Goal: Task Accomplishment & Management: Manage account settings

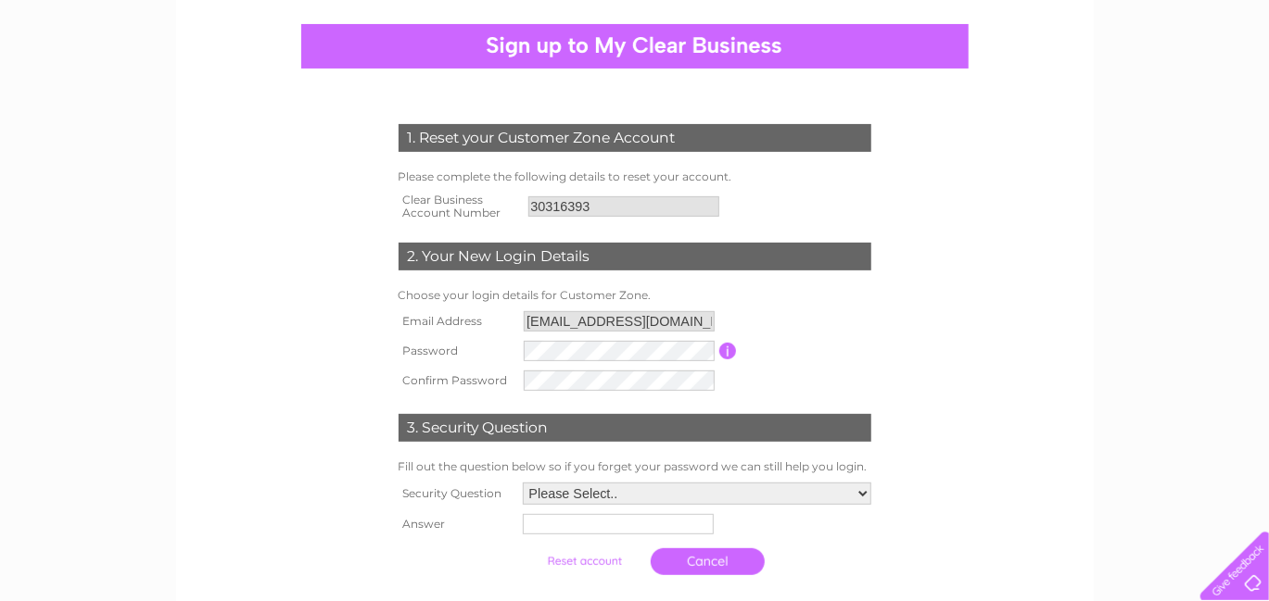
scroll to position [185, 0]
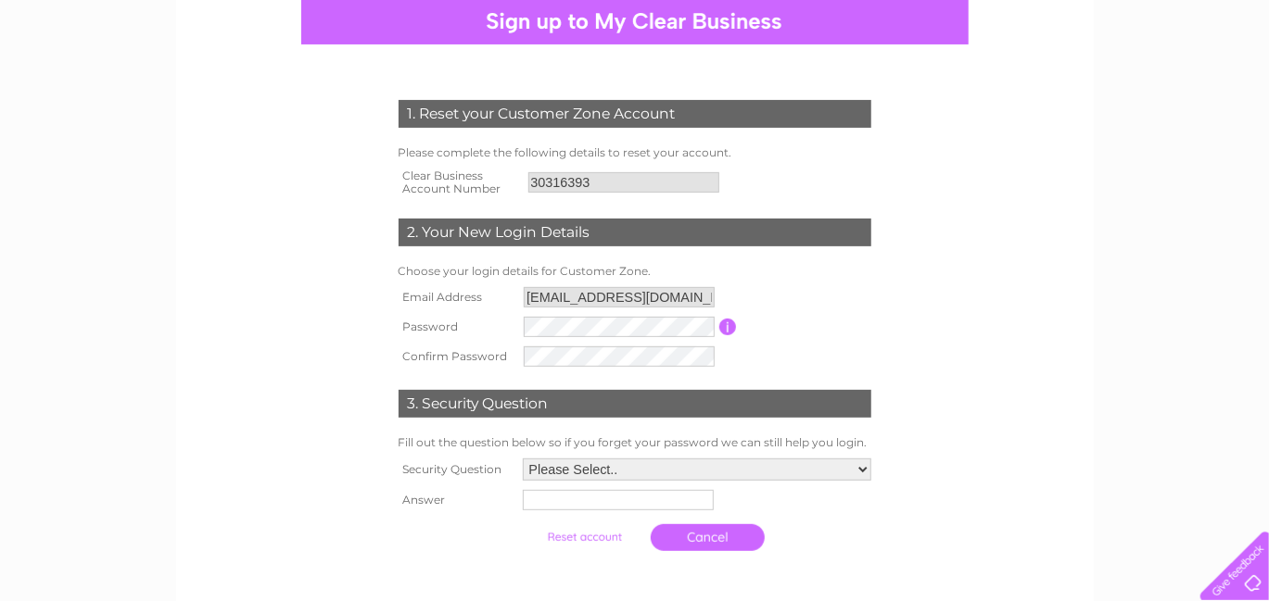
click at [861, 340] on td "Password must be at least 6 characters long" at bounding box center [806, 327] width 138 height 30
click at [863, 469] on select "Please Select.. In what town or city was your first job? In what town or city d…" at bounding box center [696, 471] width 350 height 24
click at [1025, 395] on form "1. Reset your Customer Zone Account Please complete the following details to re…" at bounding box center [635, 331] width 882 height 537
click at [864, 465] on select "Please Select.. In what town or city was your first job? In what town or city d…" at bounding box center [697, 470] width 348 height 22
select select "5"
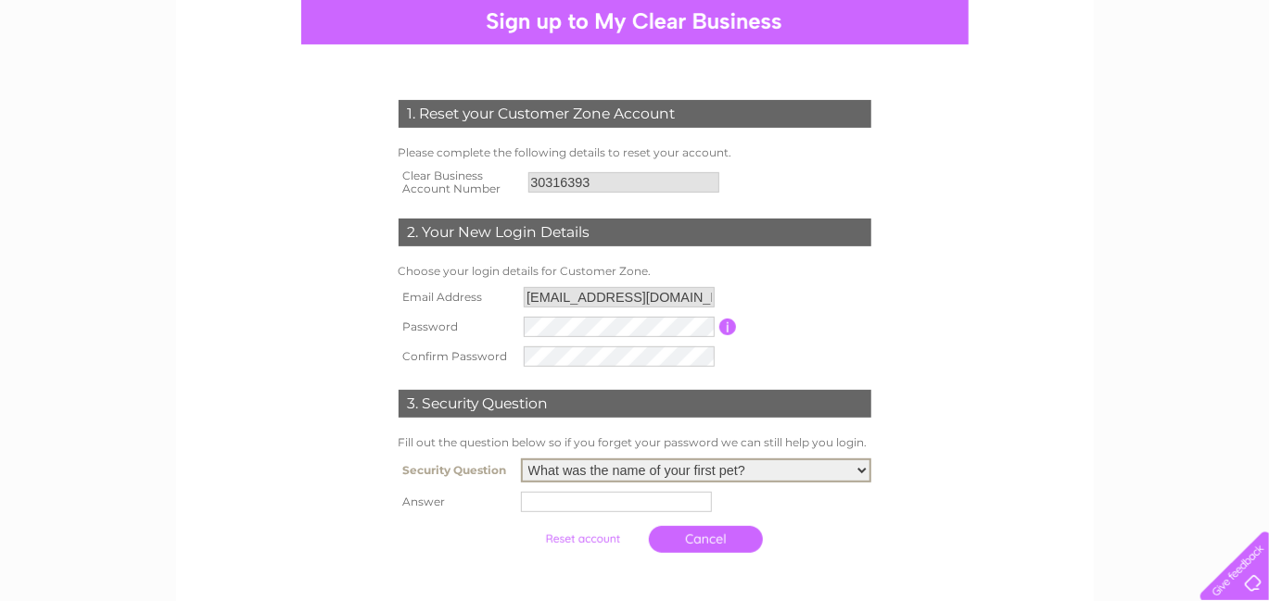
click at [522, 459] on select "Please Select.. In what town or city was your first job? In what town or city d…" at bounding box center [696, 471] width 350 height 24
click at [536, 498] on input "text" at bounding box center [619, 501] width 193 height 22
type input "Digger"
click at [728, 329] on input "button" at bounding box center [728, 327] width 18 height 17
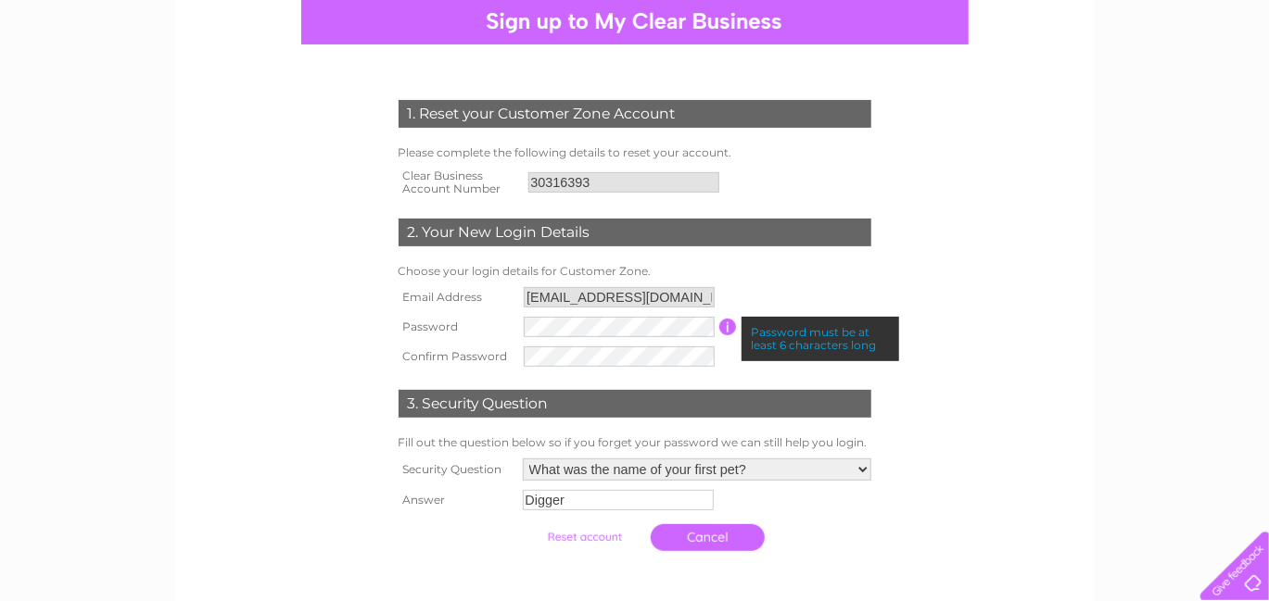
click at [728, 329] on input "button" at bounding box center [728, 327] width 18 height 17
click at [1062, 328] on form "1. Reset your Customer Zone Account Please complete the following details to re…" at bounding box center [635, 330] width 882 height 535
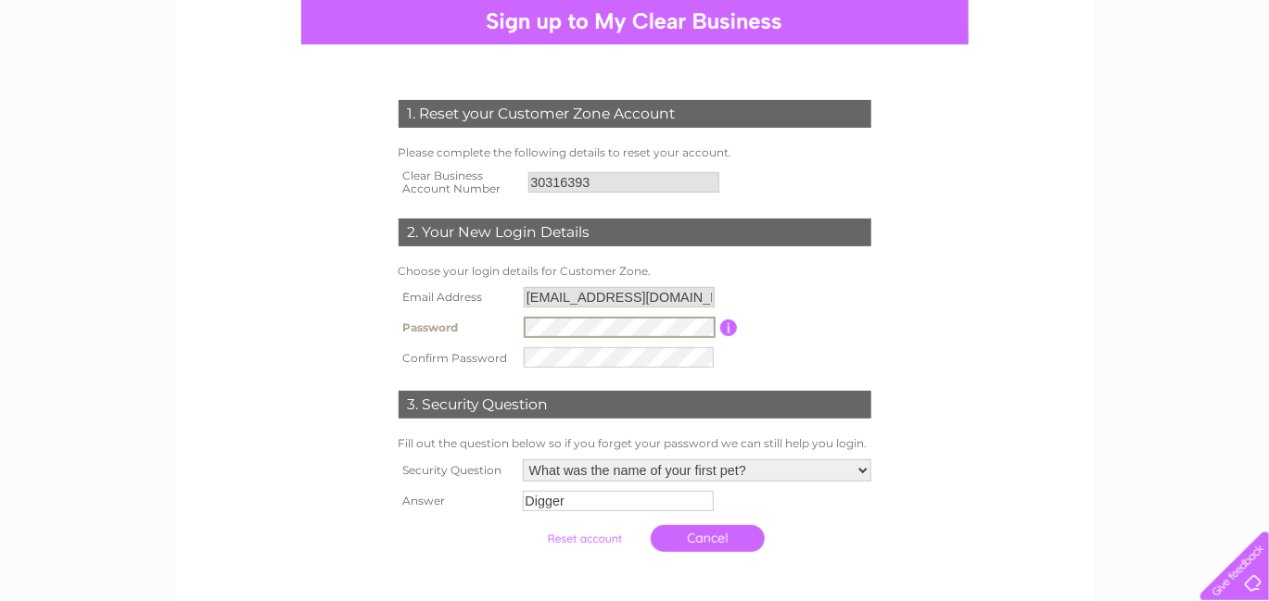
click at [493, 312] on tr "Password Password must be at least 6 characters long" at bounding box center [635, 327] width 482 height 31
click at [878, 386] on div "1. Reset your Customer Zone Account Please complete the following details to re…" at bounding box center [634, 321] width 559 height 479
click at [727, 326] on input "button" at bounding box center [728, 327] width 18 height 17
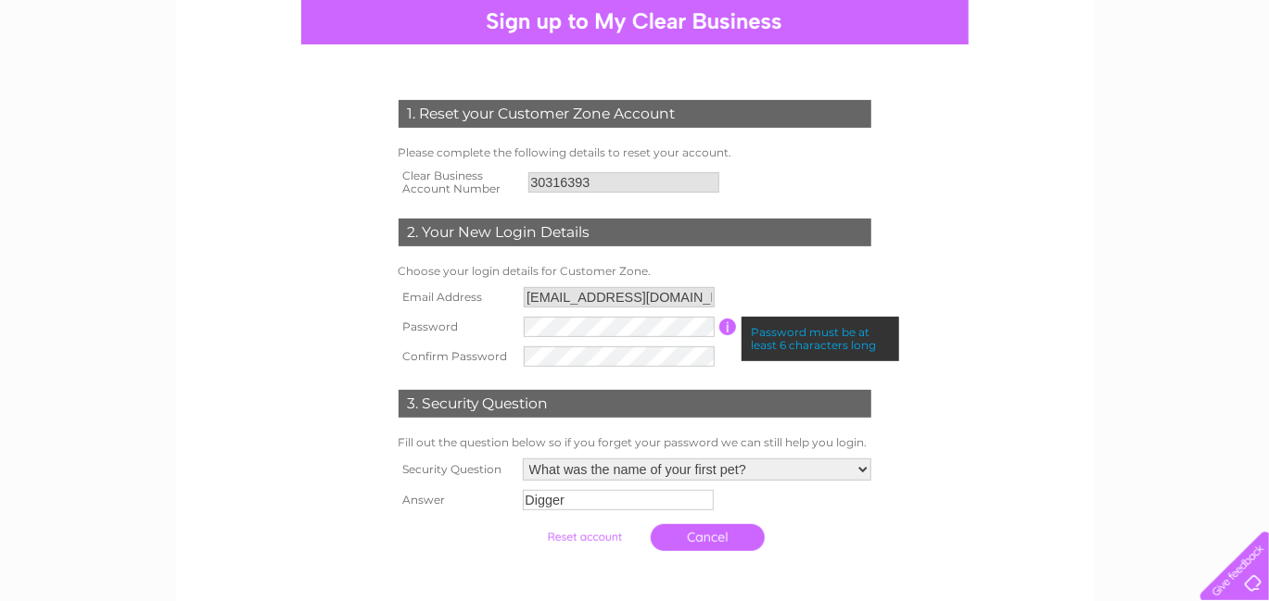
click at [994, 366] on form "1. Reset your Customer Zone Account Please complete the following details to re…" at bounding box center [635, 330] width 882 height 535
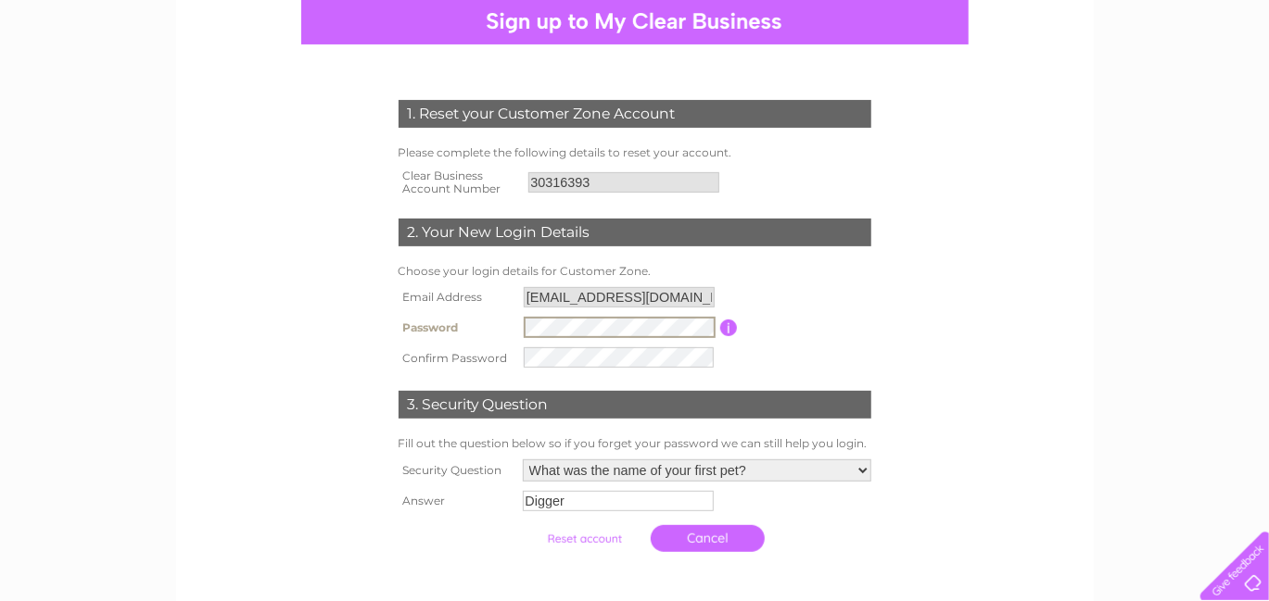
click at [493, 323] on tr "Password Password must be at least 6 characters long" at bounding box center [635, 327] width 482 height 31
click at [484, 346] on tr "Confirm Password" at bounding box center [635, 357] width 482 height 31
click at [832, 323] on td "Password must be at least 6 characters long" at bounding box center [807, 327] width 138 height 30
click at [729, 330] on input "button" at bounding box center [728, 327] width 18 height 17
click at [496, 309] on tbody "Email Address ap@surpluspropertysolutions.com Password Password must be at leas…" at bounding box center [635, 328] width 482 height 90
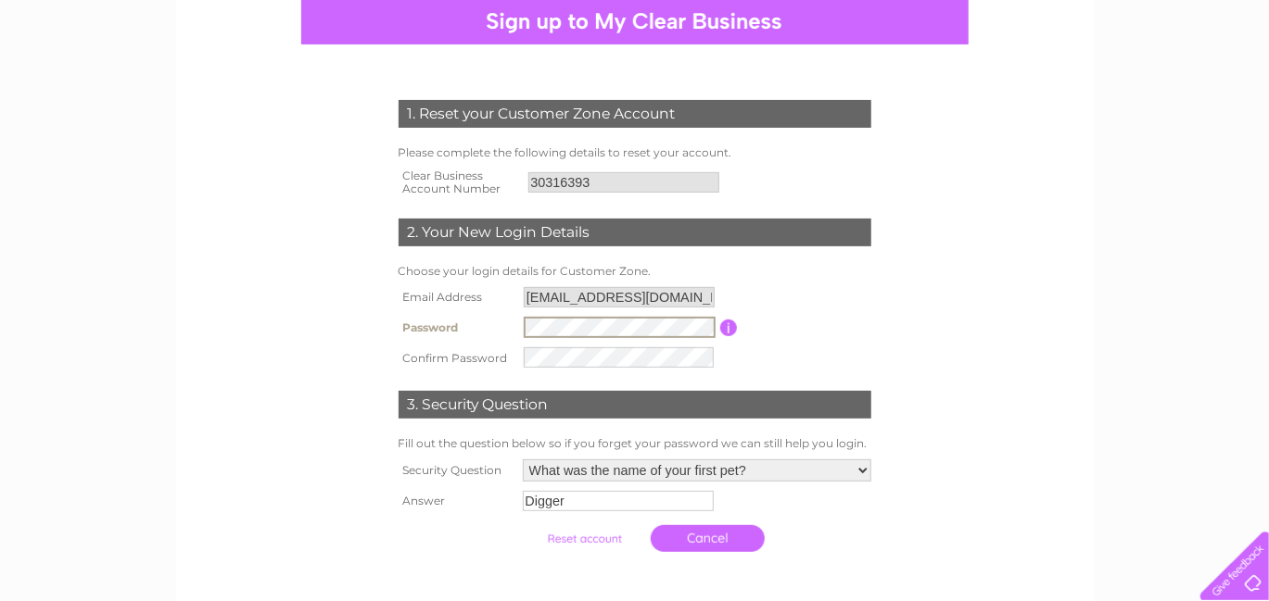
click at [460, 305] on tbody "Email Address ap@surpluspropertysolutions.com Password Password must be at leas…" at bounding box center [635, 328] width 482 height 90
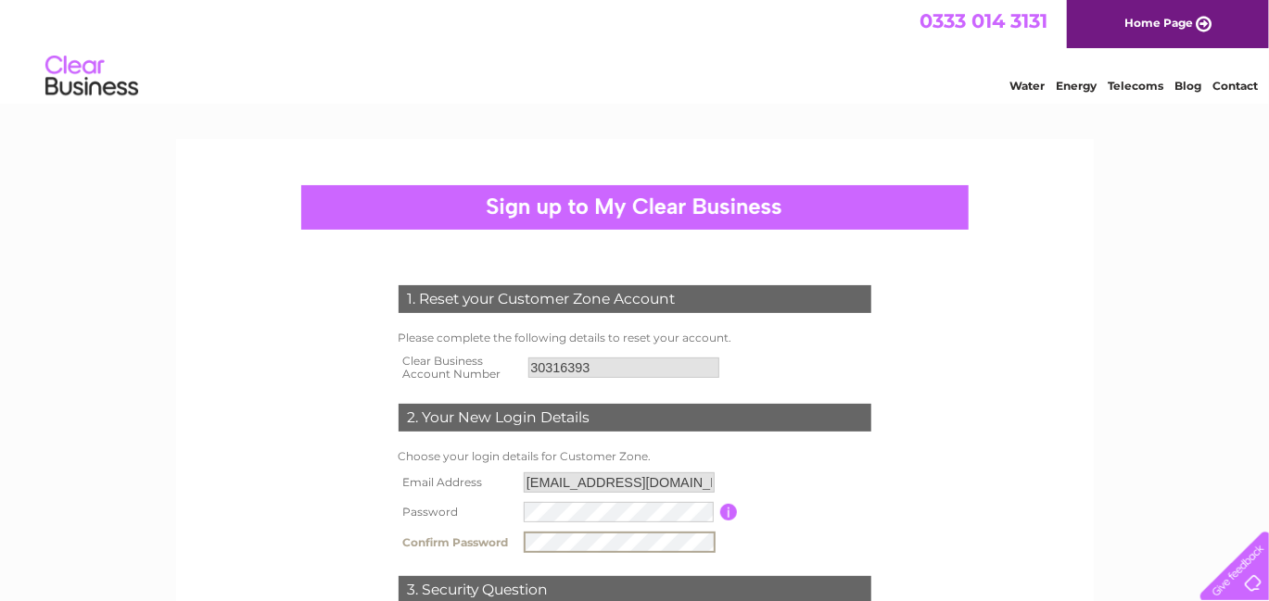
click at [477, 538] on tr "Confirm Password" at bounding box center [635, 542] width 482 height 31
click at [961, 465] on form "1. Reset your Customer Zone Account Please complete the following details to re…" at bounding box center [635, 515] width 882 height 535
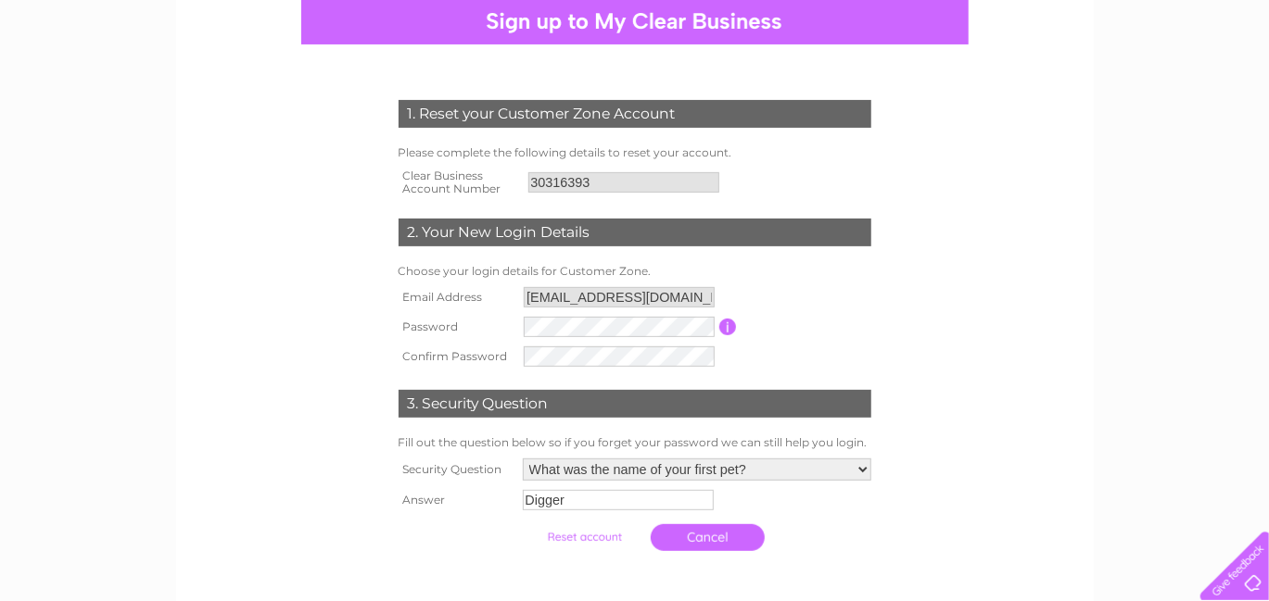
click at [723, 323] on input "button" at bounding box center [728, 327] width 18 height 17
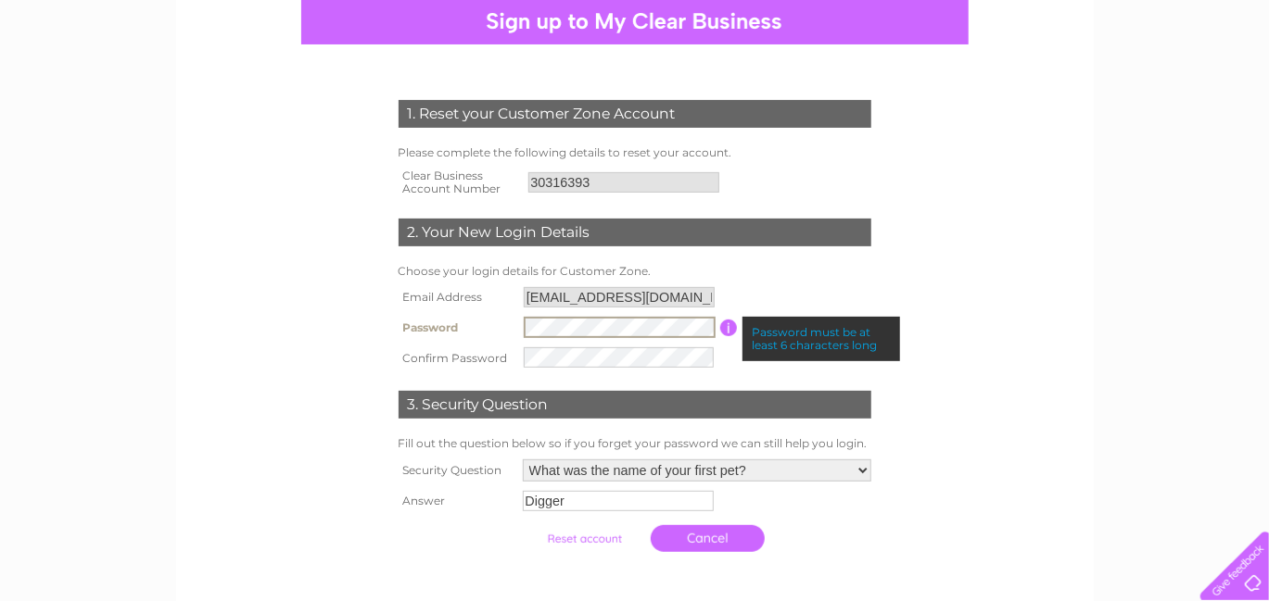
click at [498, 318] on tr "Password Password must be at least 6 characters long" at bounding box center [635, 327] width 482 height 31
click at [1107, 506] on div "1. Reset your Customer Zone Account Please complete the following details to re…" at bounding box center [634, 444] width 1269 height 980
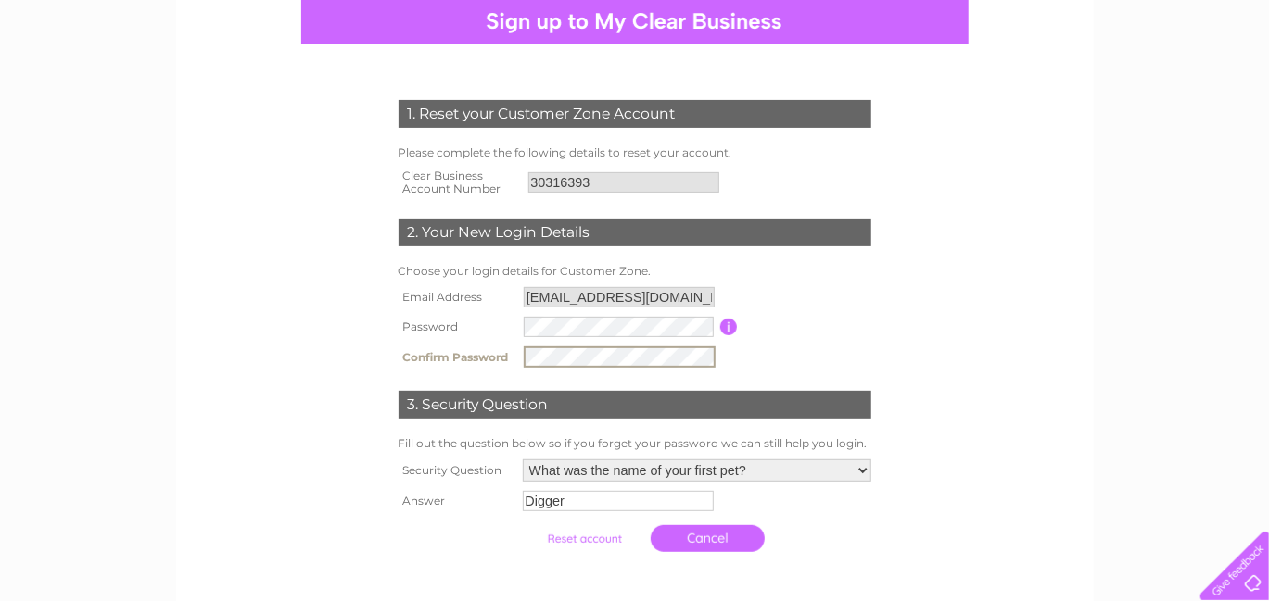
click at [495, 346] on tr "Confirm Password" at bounding box center [635, 357] width 482 height 31
click at [936, 414] on form "1. Reset your Customer Zone Account Please complete the following details to re…" at bounding box center [635, 330] width 882 height 535
click at [727, 328] on input "button" at bounding box center [728, 327] width 18 height 17
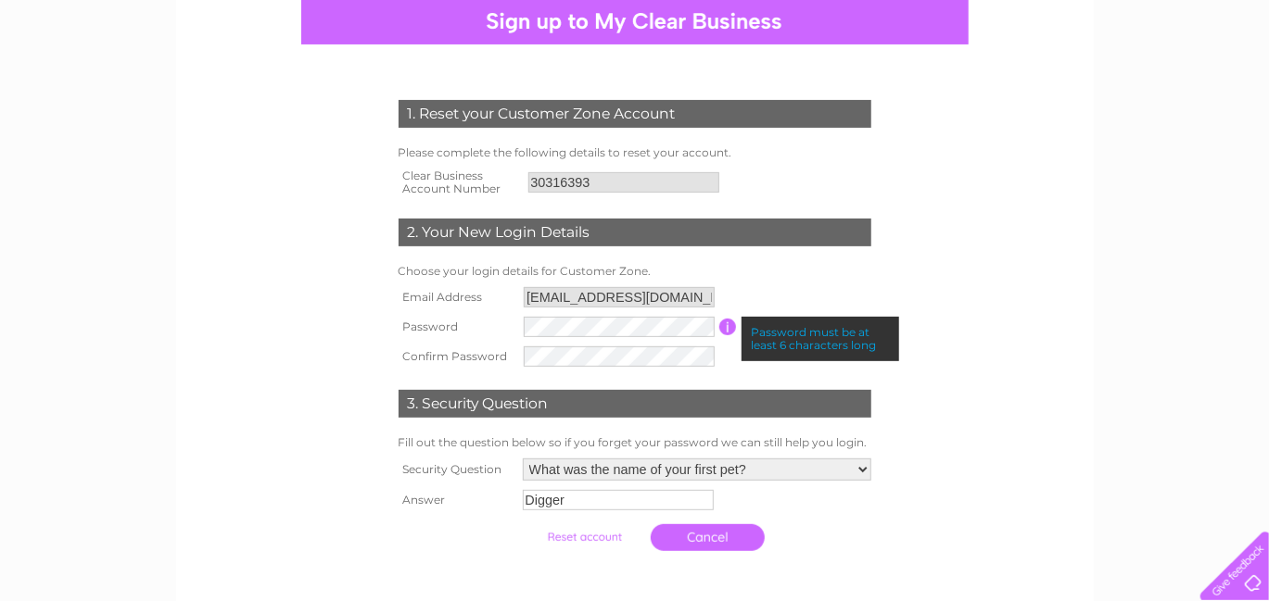
click at [981, 304] on form "1. Reset your Customer Zone Account Please complete the following details to re…" at bounding box center [635, 330] width 882 height 535
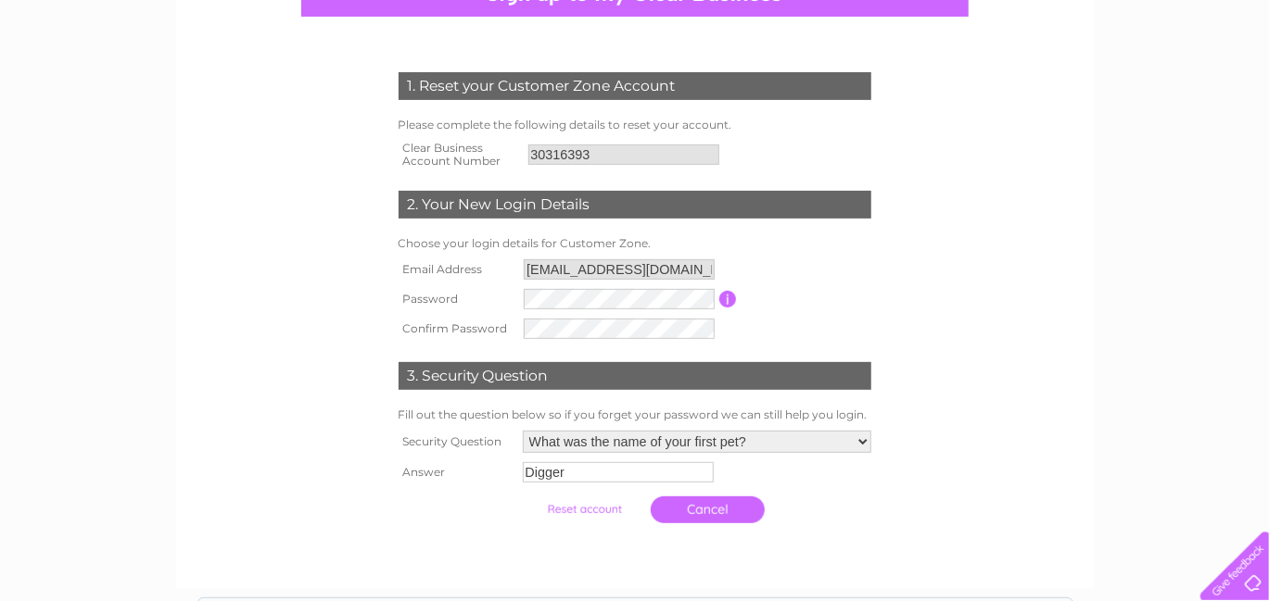
scroll to position [371, 0]
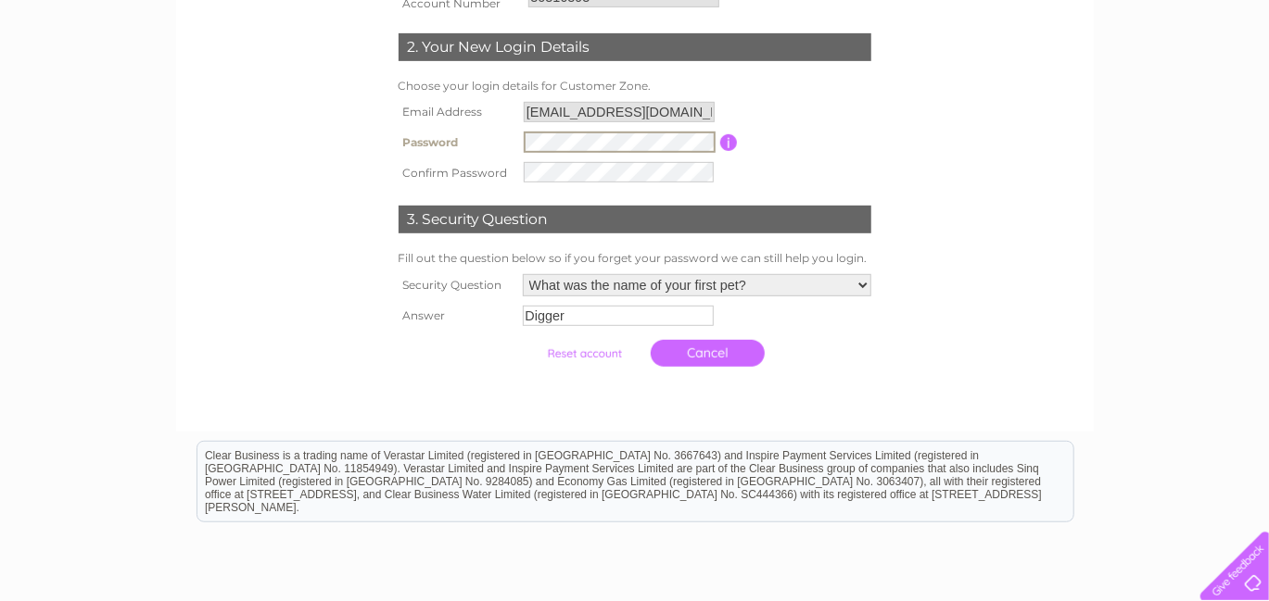
click at [459, 123] on tbody "Email Address ap@surpluspropertysolutions.com Password Password must be at leas…" at bounding box center [635, 142] width 482 height 90
click at [507, 137] on tr "Password Password must be at least 6 characters long" at bounding box center [635, 142] width 482 height 31
click at [818, 142] on td "Password must be at least 6 characters long" at bounding box center [807, 142] width 138 height 31
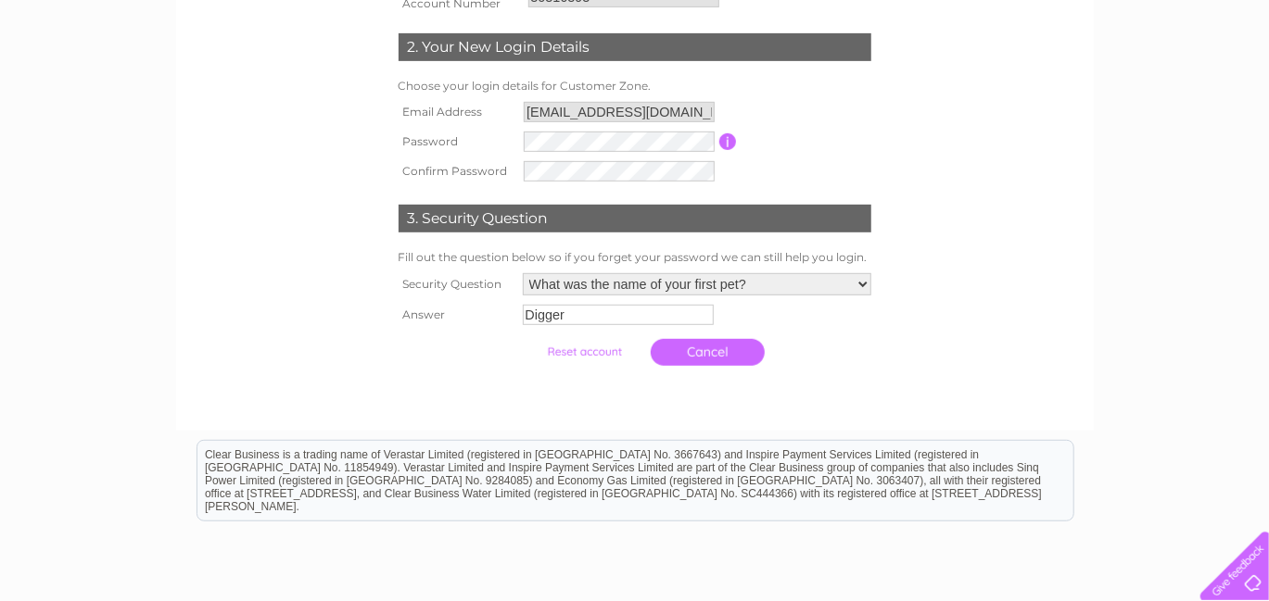
click at [725, 143] on input "button" at bounding box center [728, 141] width 18 height 17
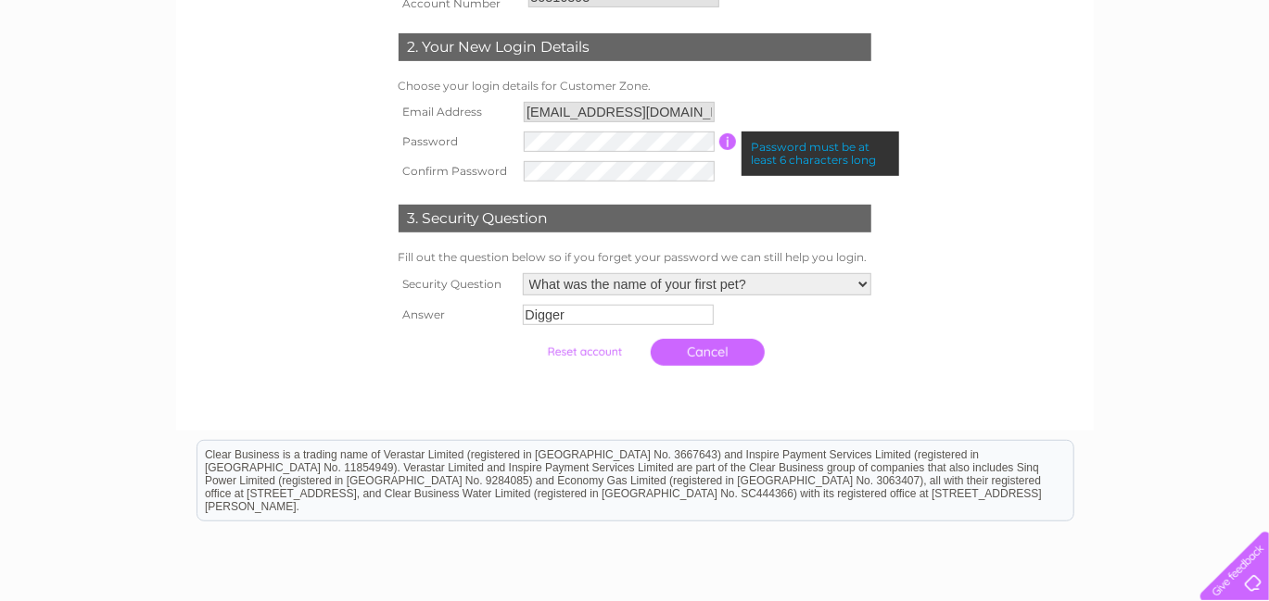
click at [1149, 190] on div "1. Reset your Customer Zone Account Please complete the following details to re…" at bounding box center [634, 258] width 1269 height 980
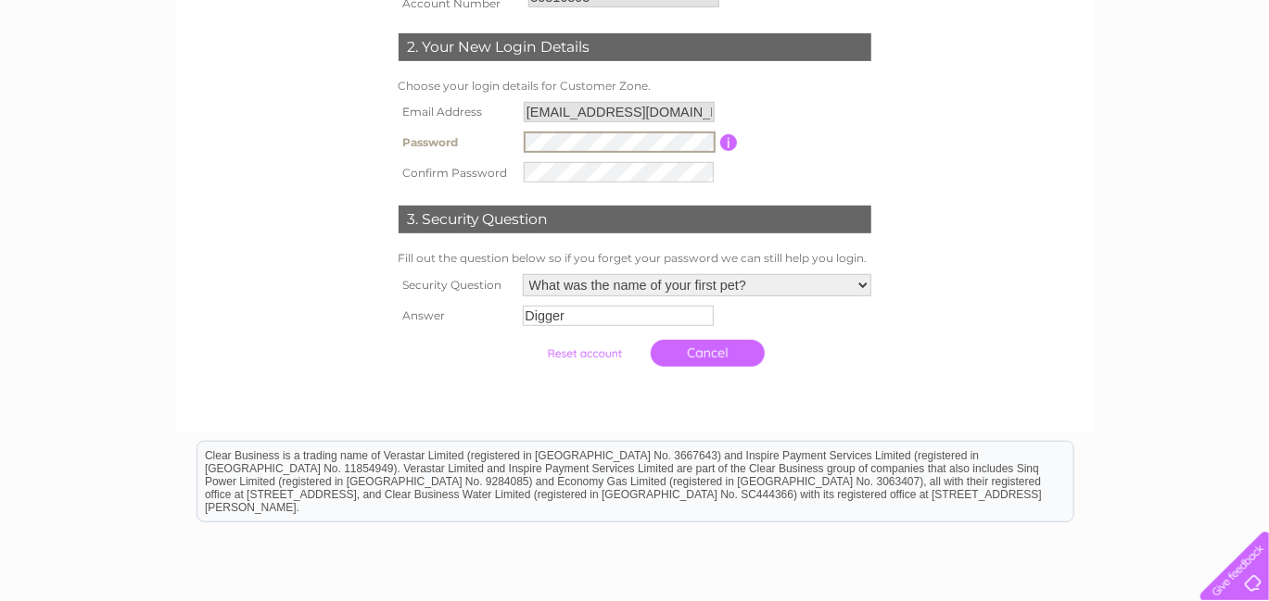
click at [497, 130] on tr "Password Password must be at least 6 characters long" at bounding box center [635, 142] width 482 height 31
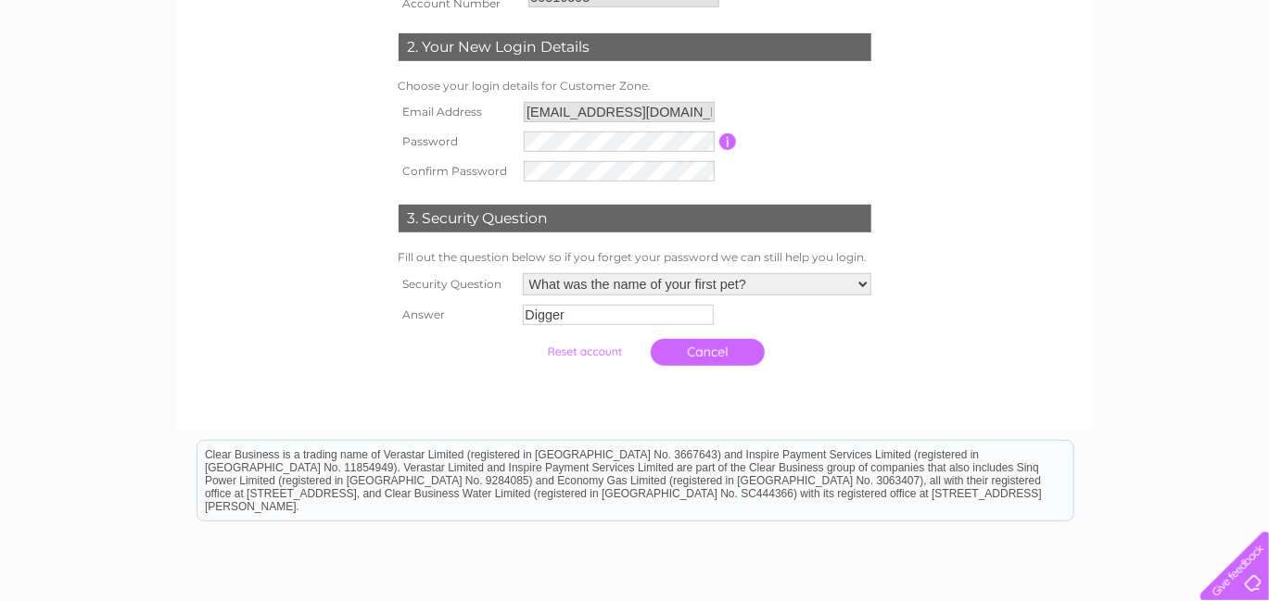
click at [845, 380] on div at bounding box center [634, 393] width 563 height 37
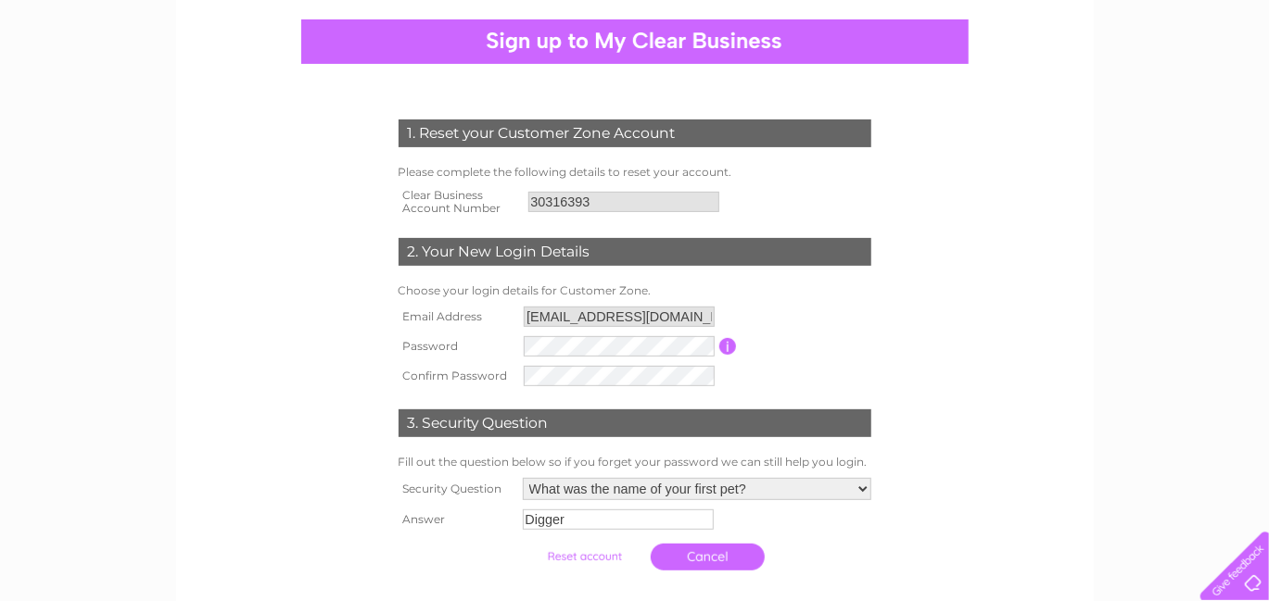
scroll to position [185, 0]
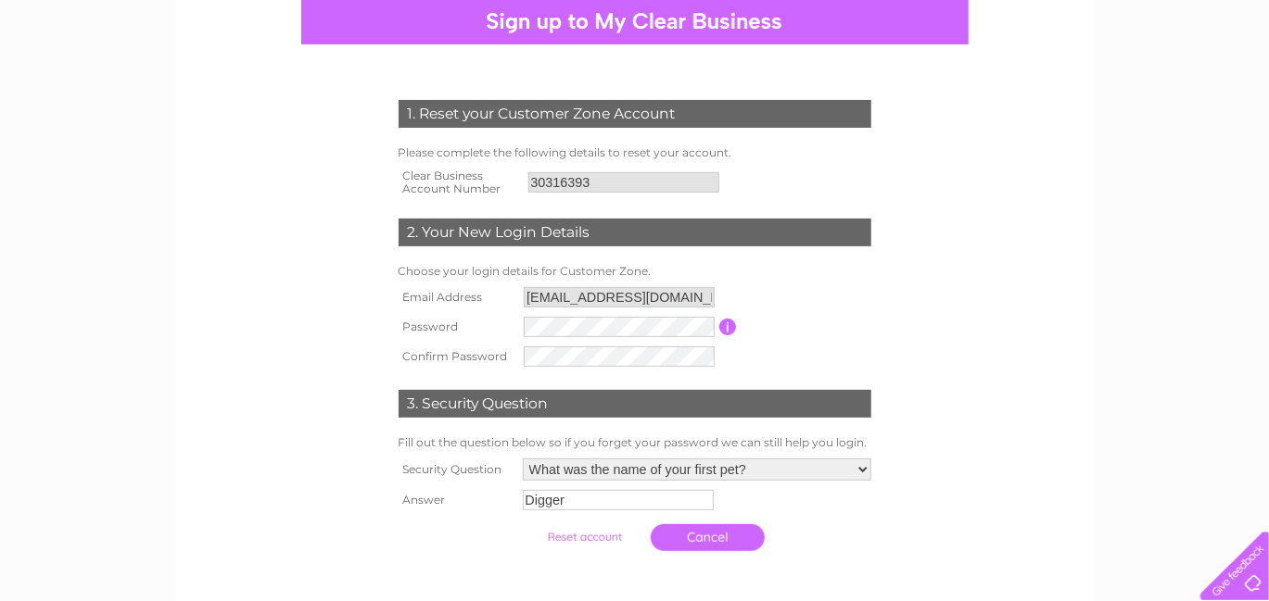
click at [586, 535] on input "submit" at bounding box center [584, 538] width 114 height 26
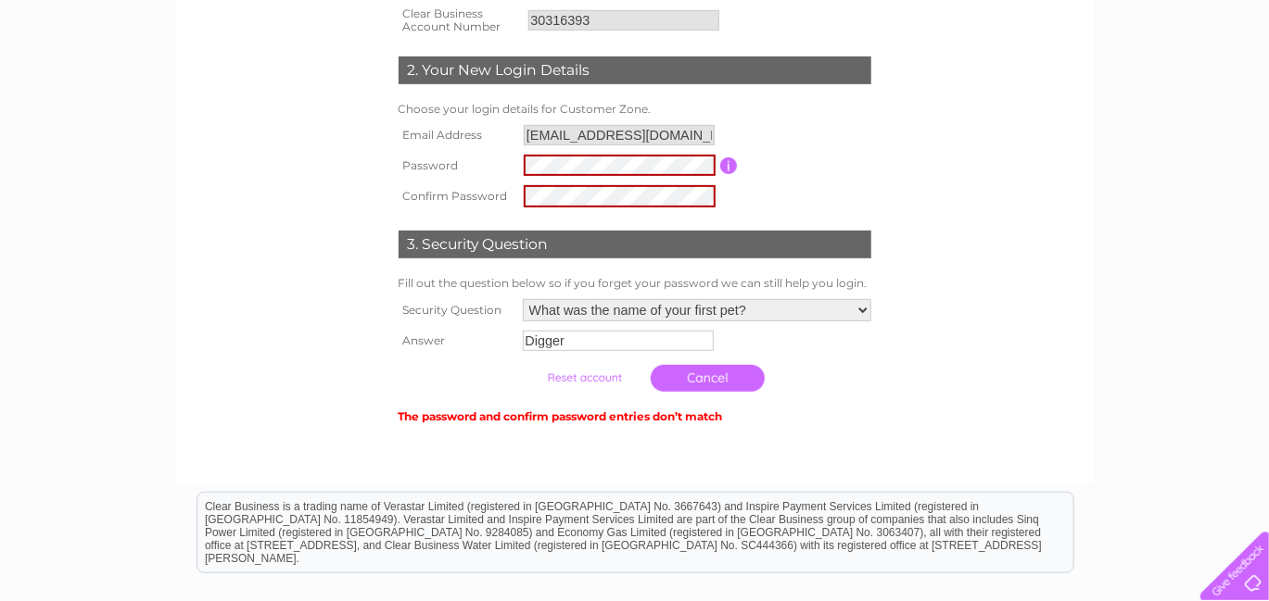
scroll to position [371, 0]
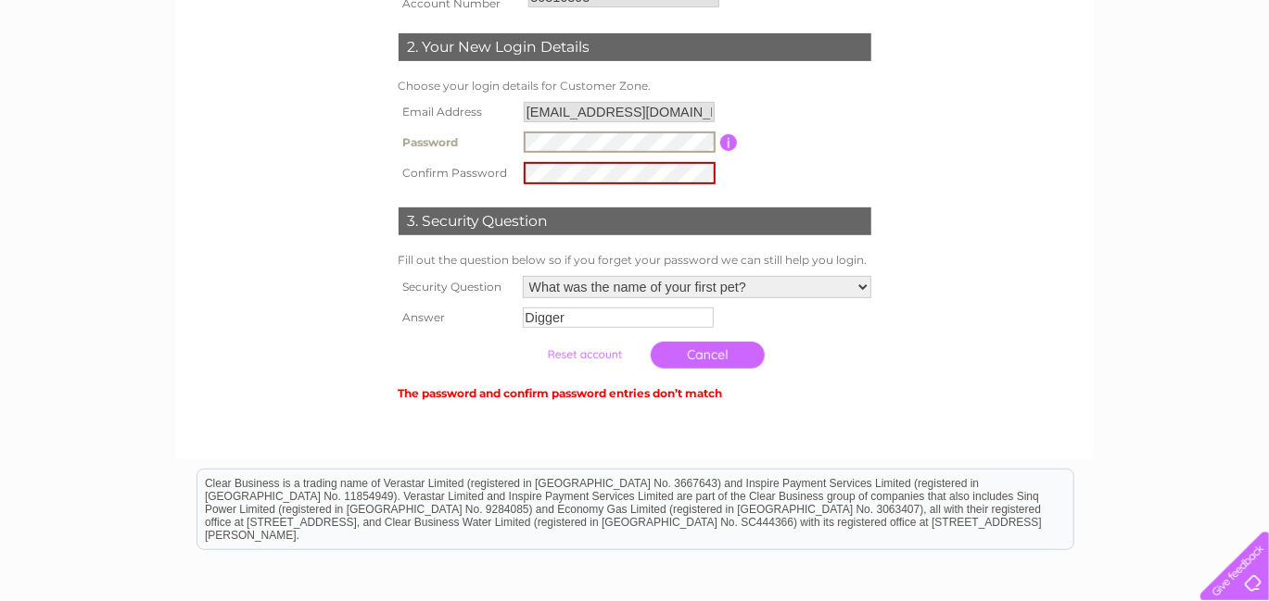
click at [462, 142] on tr "Password Password must be at least 6 characters long" at bounding box center [635, 142] width 482 height 31
click at [984, 175] on form "1. Reset your Customer Zone Account Please complete the following details to re…" at bounding box center [635, 159] width 882 height 563
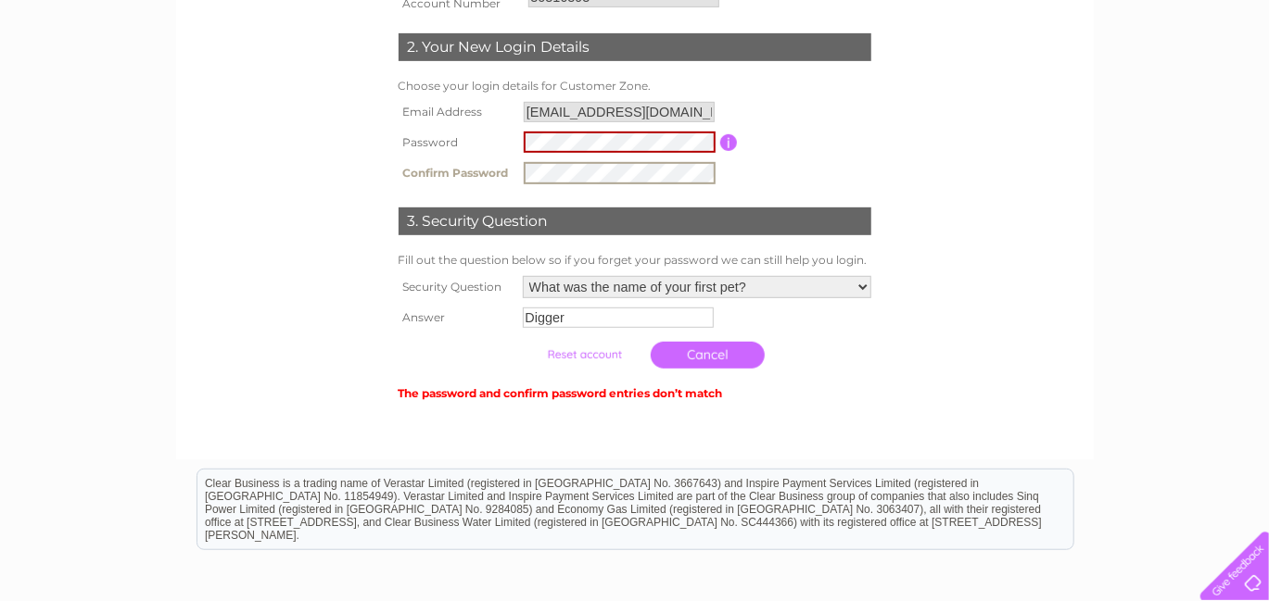
click at [464, 166] on tr "Confirm Password" at bounding box center [635, 173] width 482 height 31
click at [931, 373] on form "1. Reset your Customer Zone Account Please complete the following details to re…" at bounding box center [635, 159] width 882 height 563
click at [727, 140] on input "button" at bounding box center [729, 142] width 18 height 17
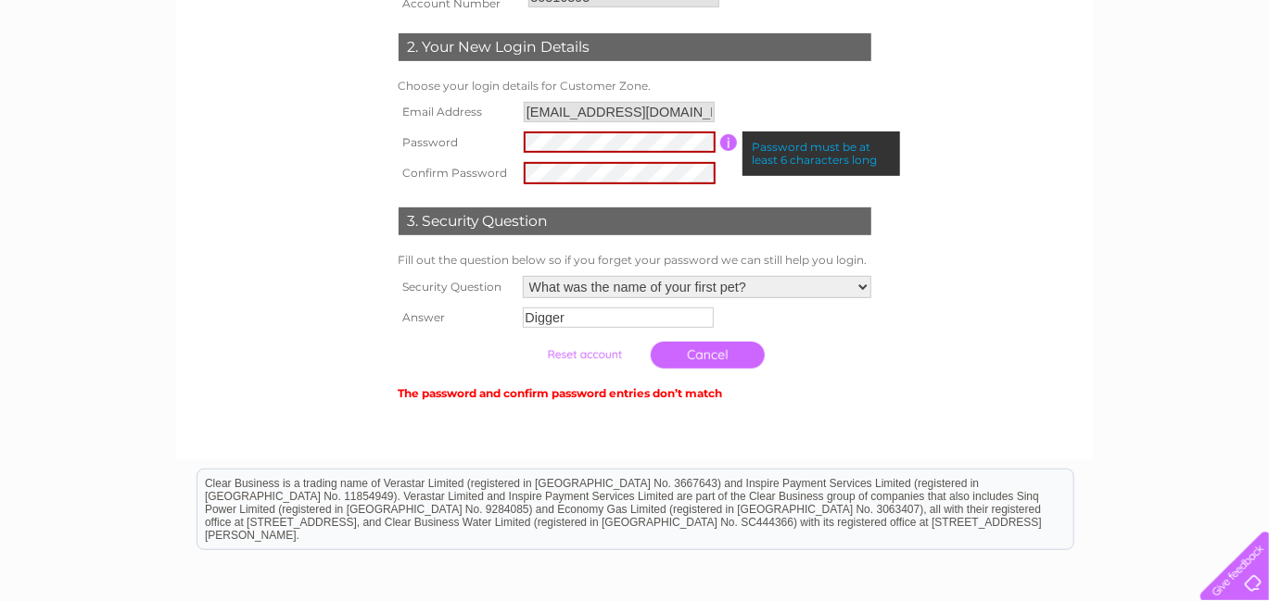
click at [1003, 252] on form "1. Reset your Customer Zone Account Please complete the following details to re…" at bounding box center [635, 159] width 882 height 563
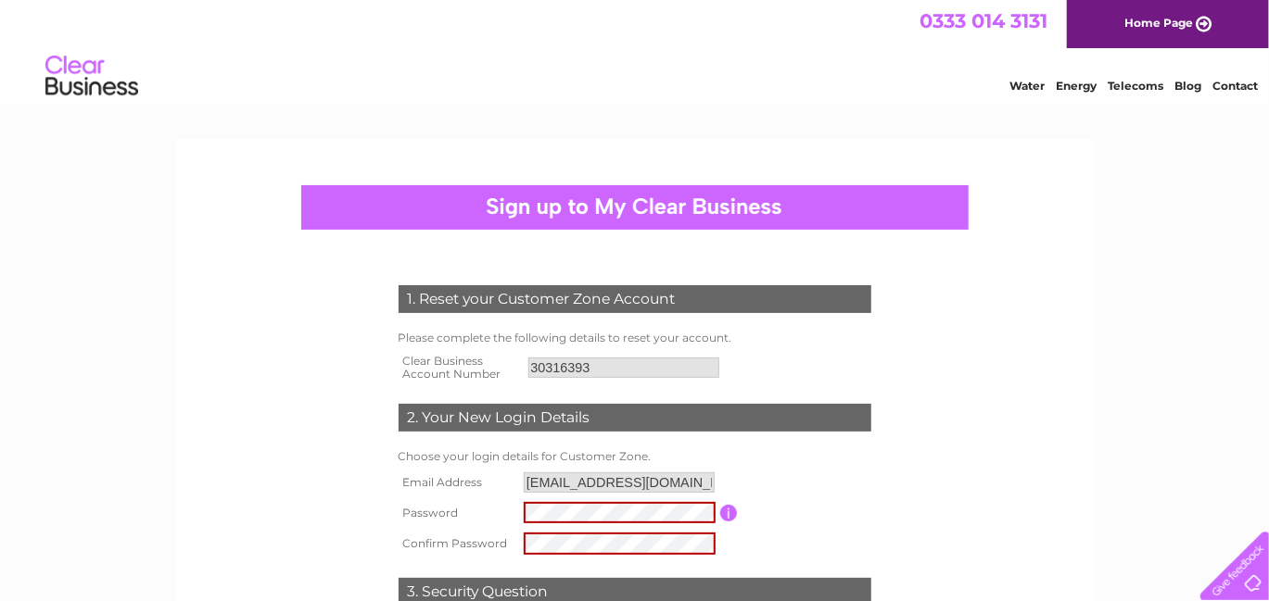
scroll to position [185, 0]
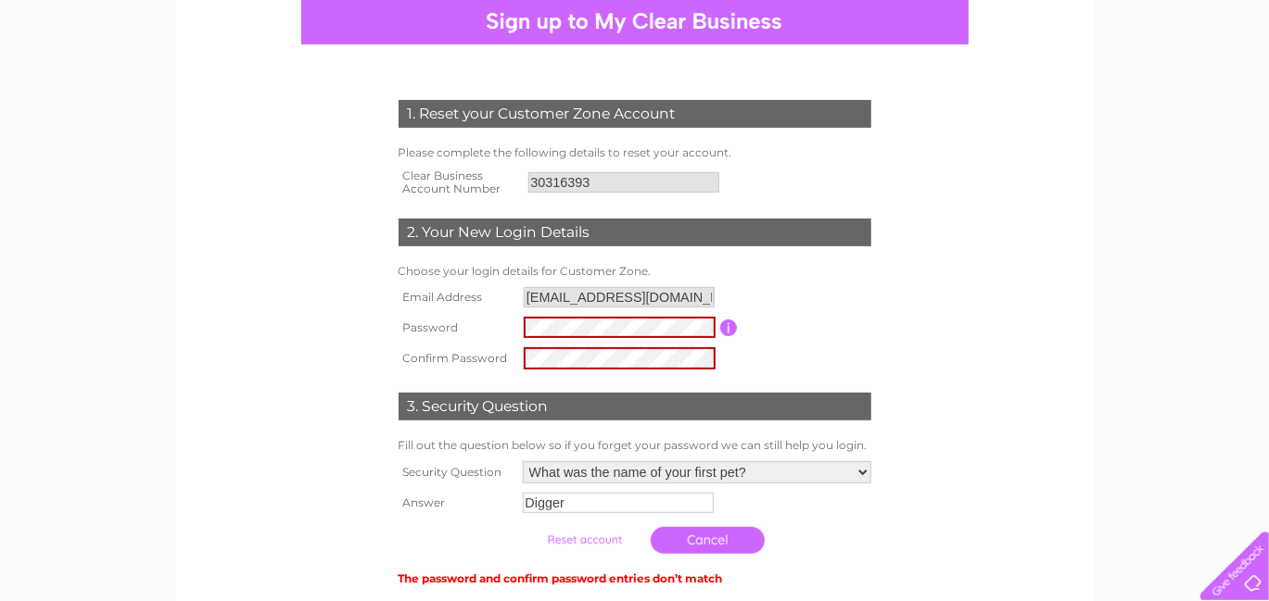
click at [710, 538] on link "Cancel" at bounding box center [708, 540] width 114 height 27
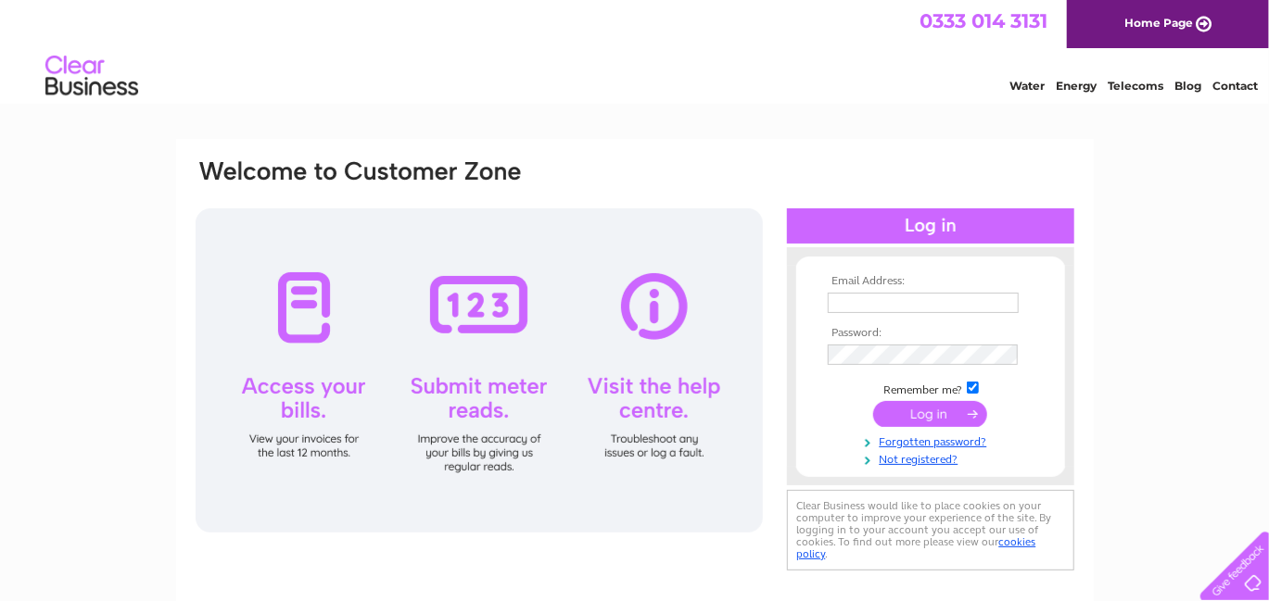
type input "ap@surpluspropertysolutions.com"
click at [931, 414] on input "submit" at bounding box center [930, 414] width 114 height 26
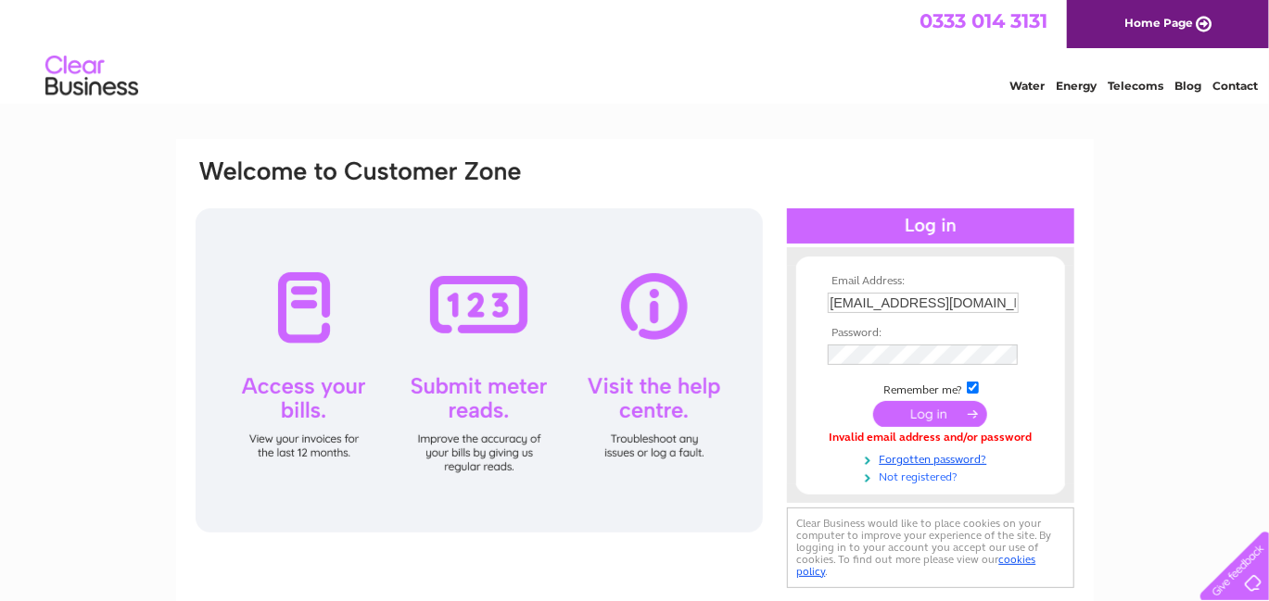
click at [1003, 467] on link "Not registered?" at bounding box center [933, 476] width 210 height 18
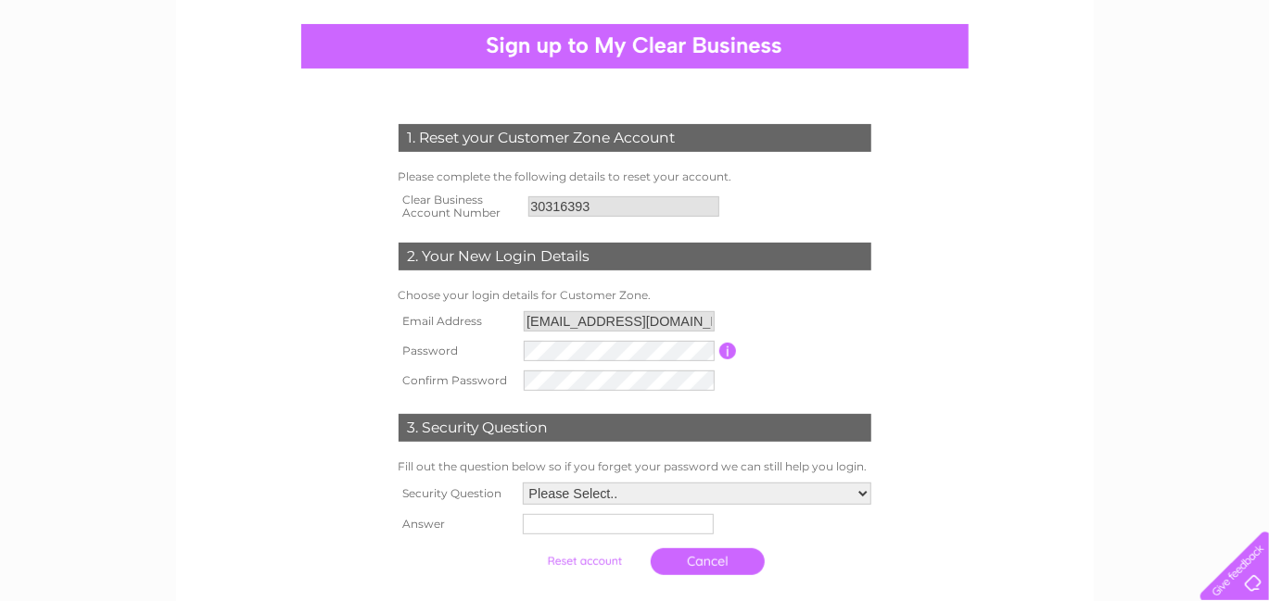
scroll to position [185, 0]
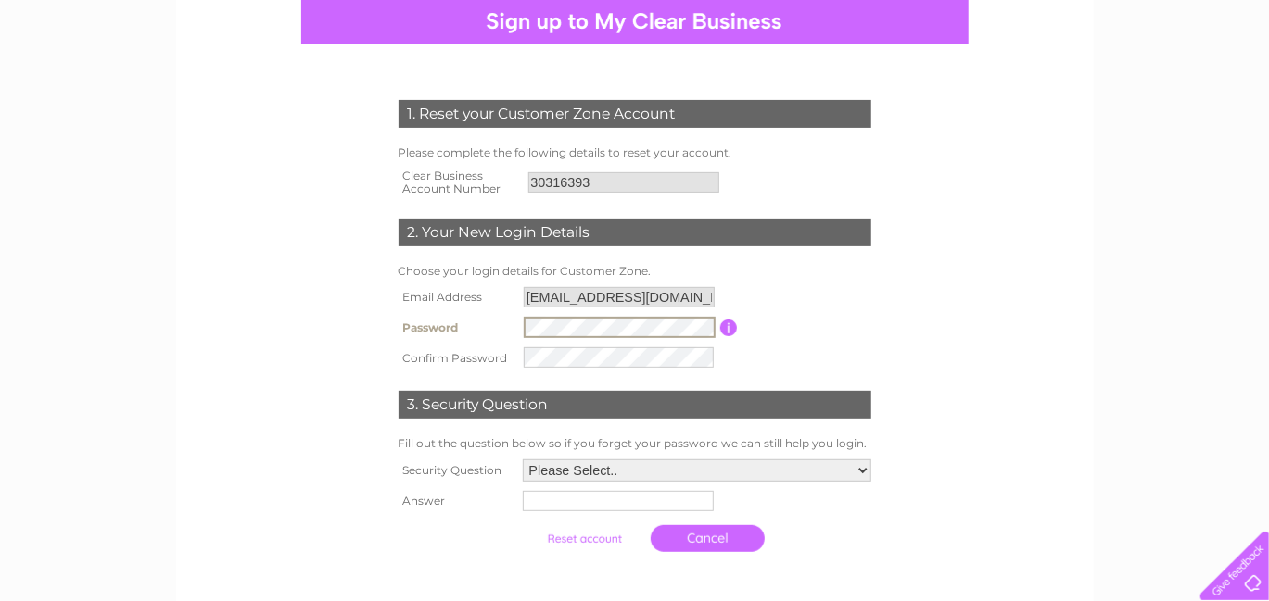
click at [1013, 310] on form "1. Reset your Customer Zone Account Please complete the following details to re…" at bounding box center [635, 331] width 882 height 536
click at [578, 536] on input "submit" at bounding box center [584, 538] width 114 height 26
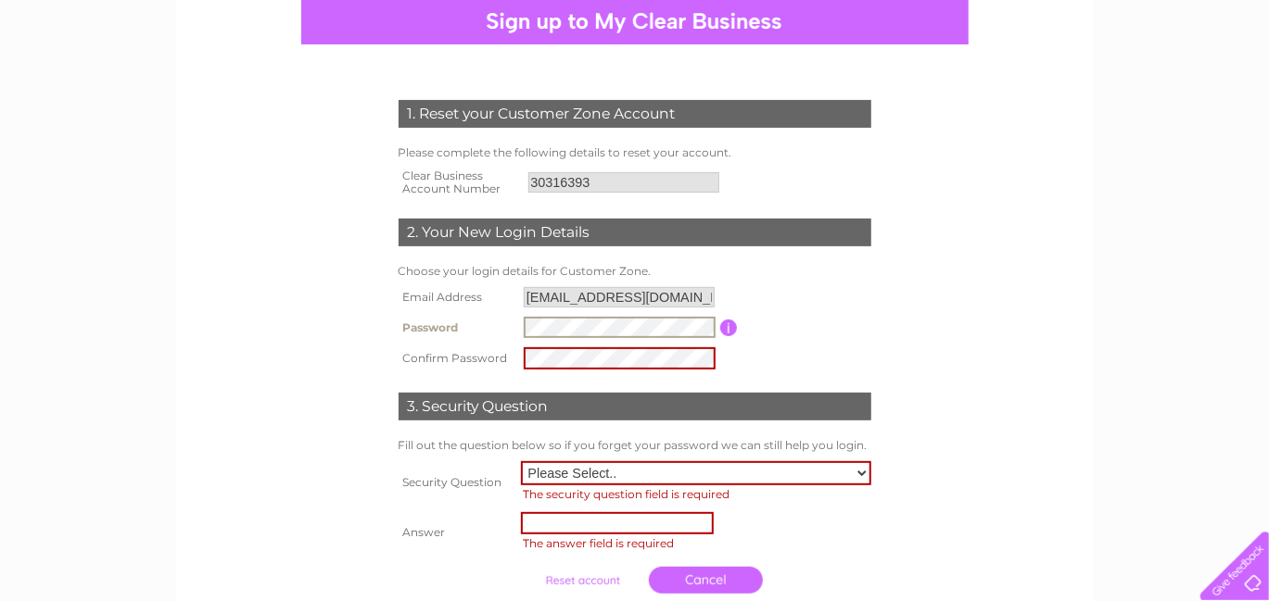
click at [522, 362] on td at bounding box center [619, 358] width 201 height 31
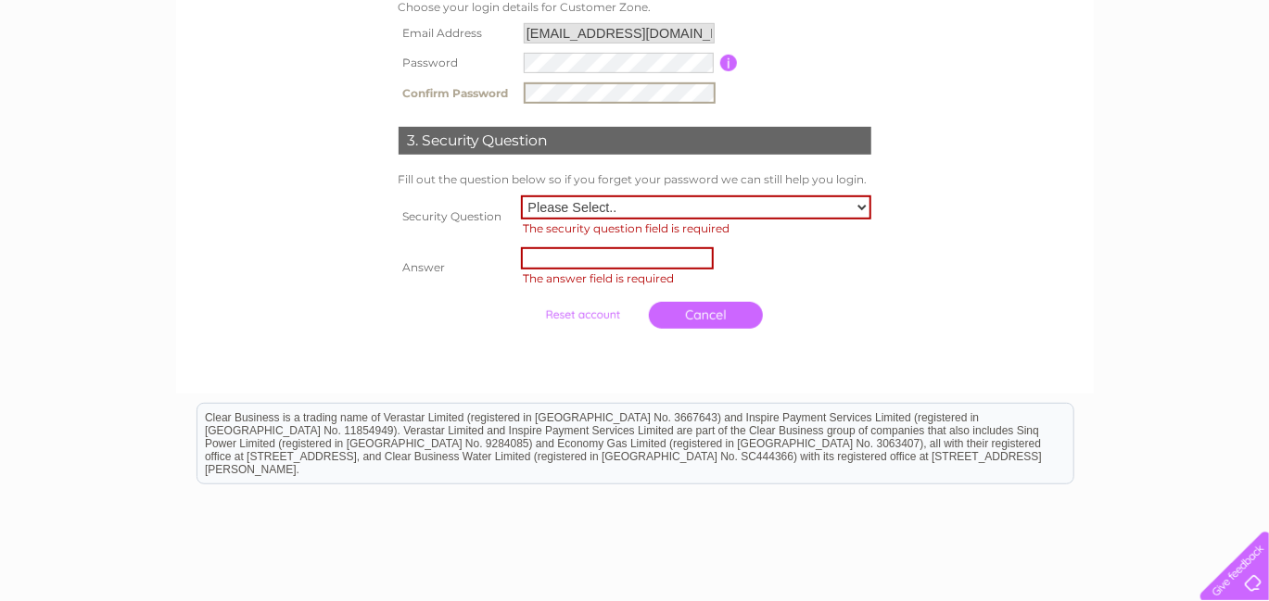
scroll to position [556, 0]
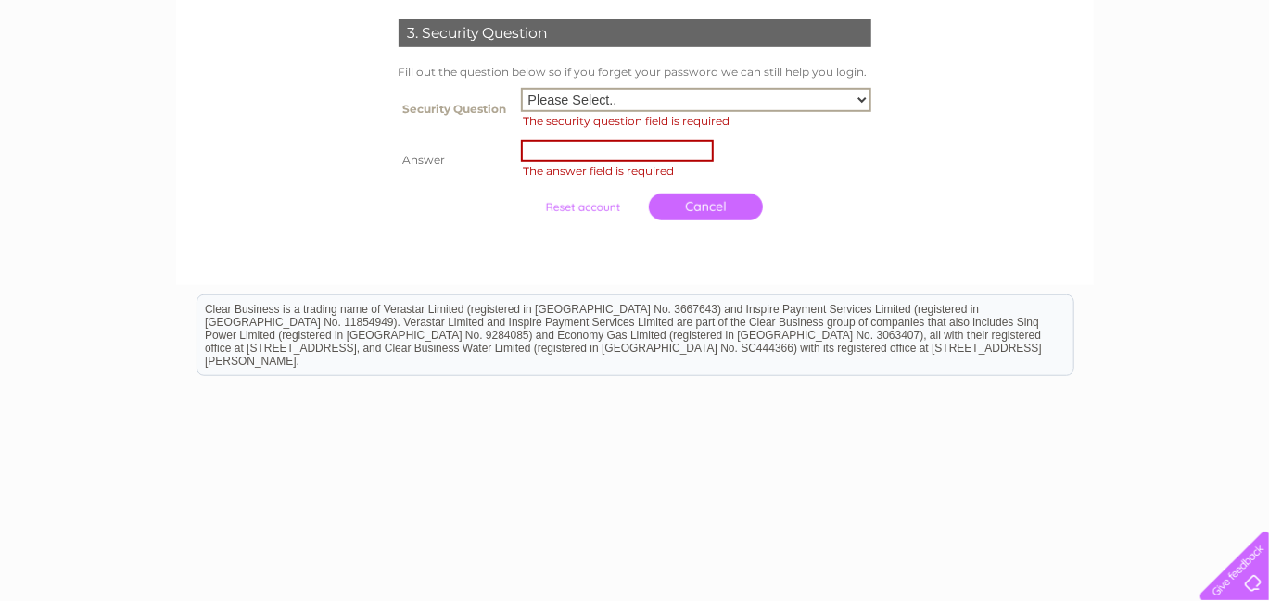
click at [865, 101] on select "Please Select.. In what town or city was your first job? In what town or city d…" at bounding box center [696, 100] width 350 height 24
select select "5"
click at [522, 88] on select "Please Select.. In what town or city was your first job? In what town or city d…" at bounding box center [696, 100] width 350 height 24
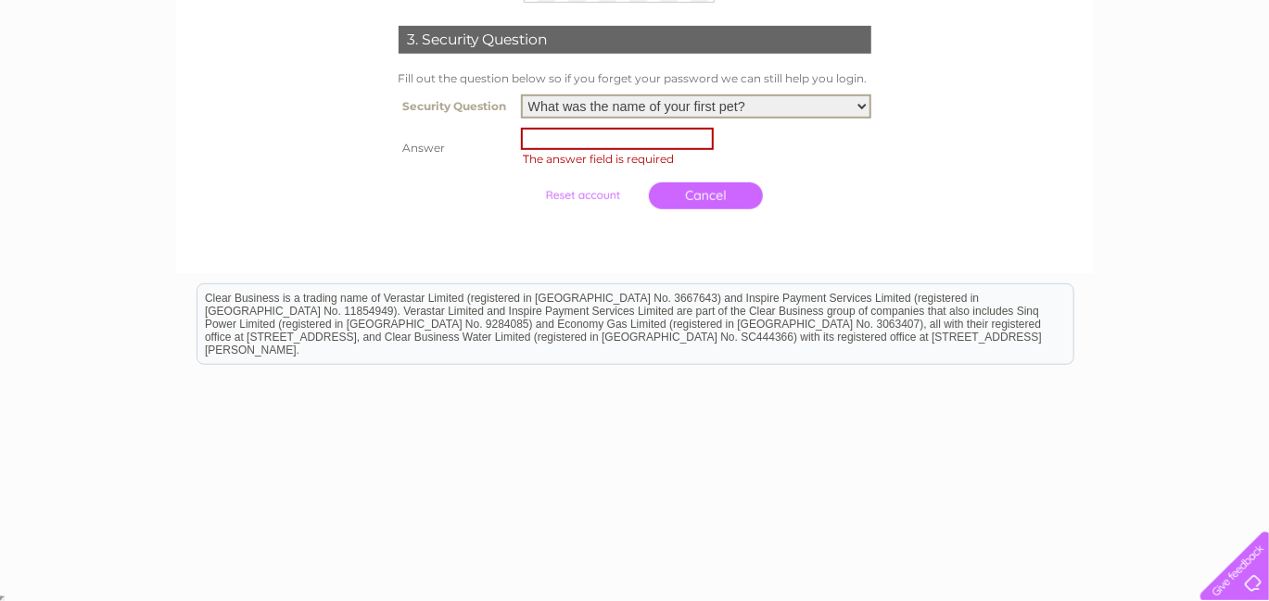
scroll to position [548, 0]
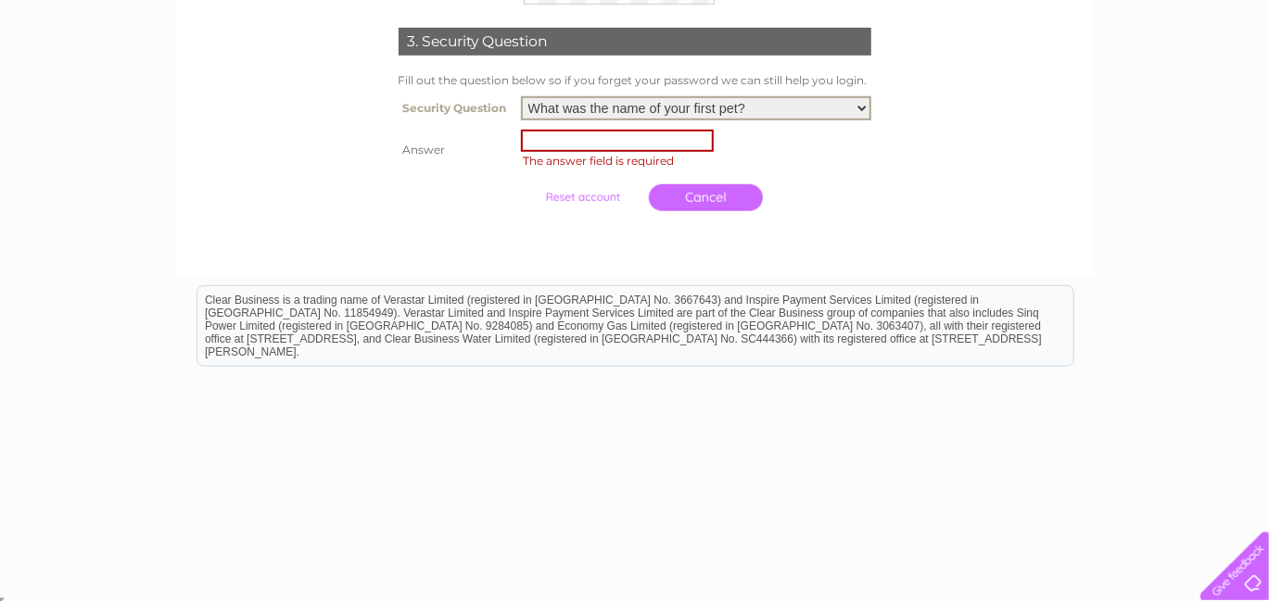
click at [536, 132] on input "text" at bounding box center [617, 141] width 193 height 22
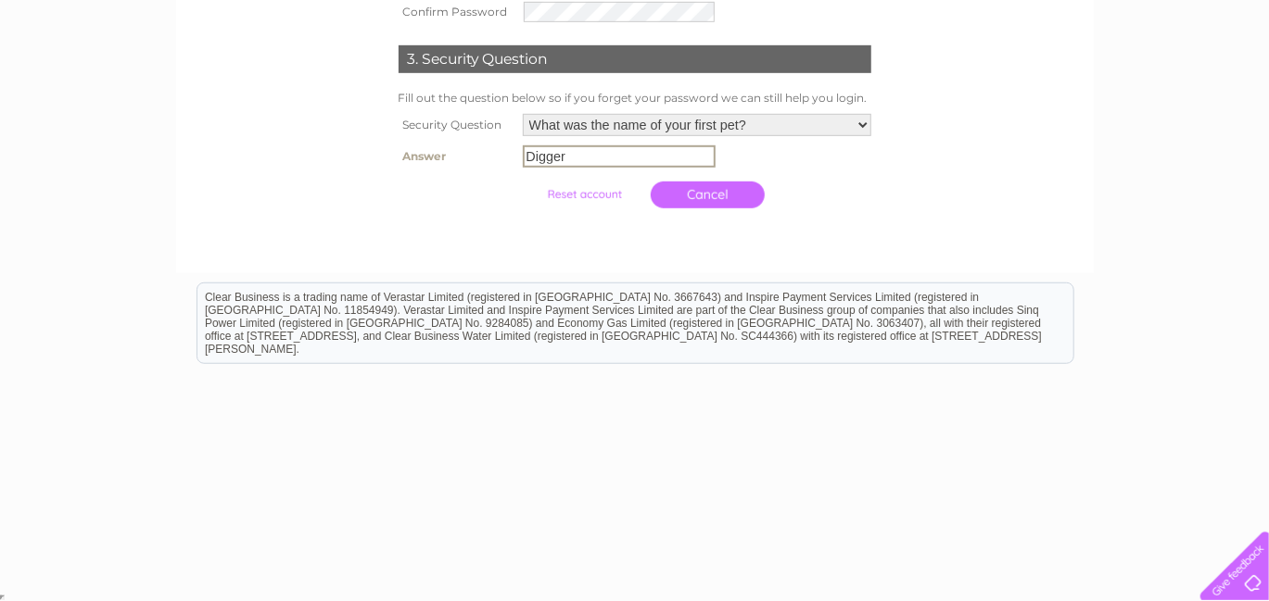
scroll to position [345, 0]
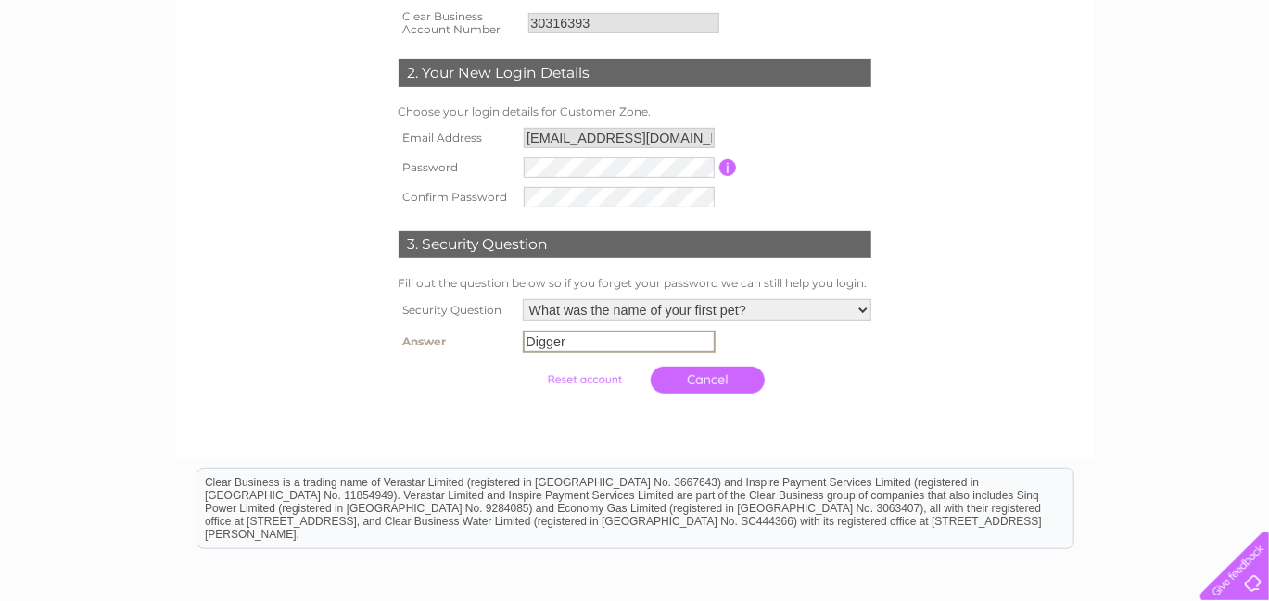
type input "Digger"
click at [527, 367] on input "submit" at bounding box center [584, 380] width 114 height 26
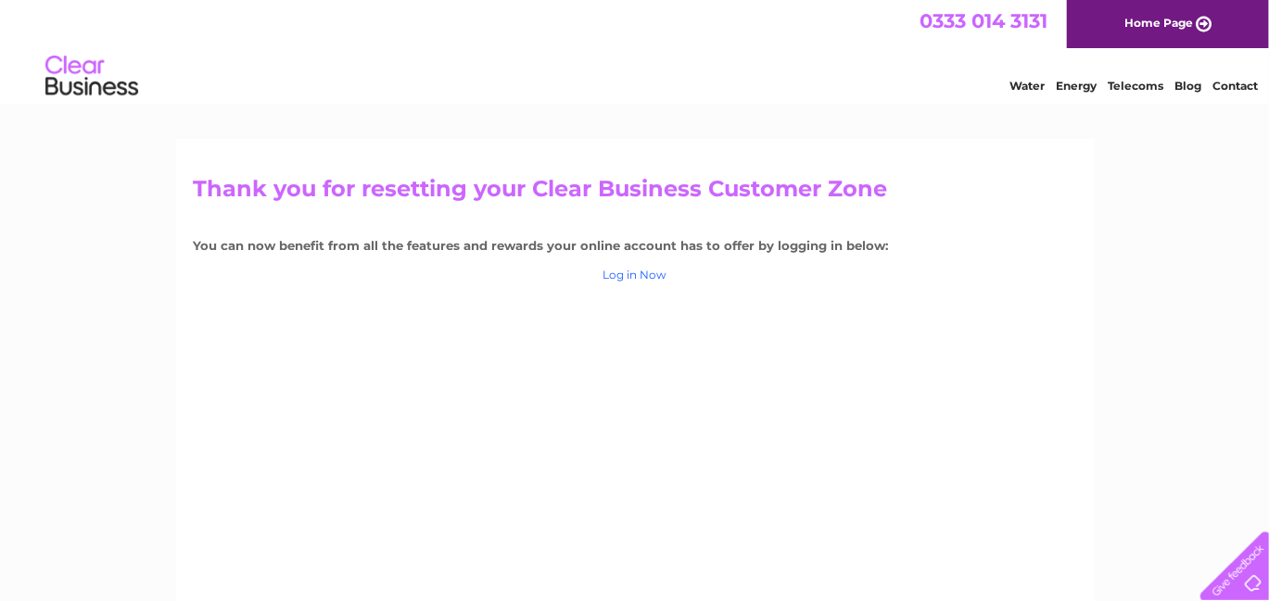
click at [639, 276] on link "Log in Now" at bounding box center [634, 275] width 64 height 14
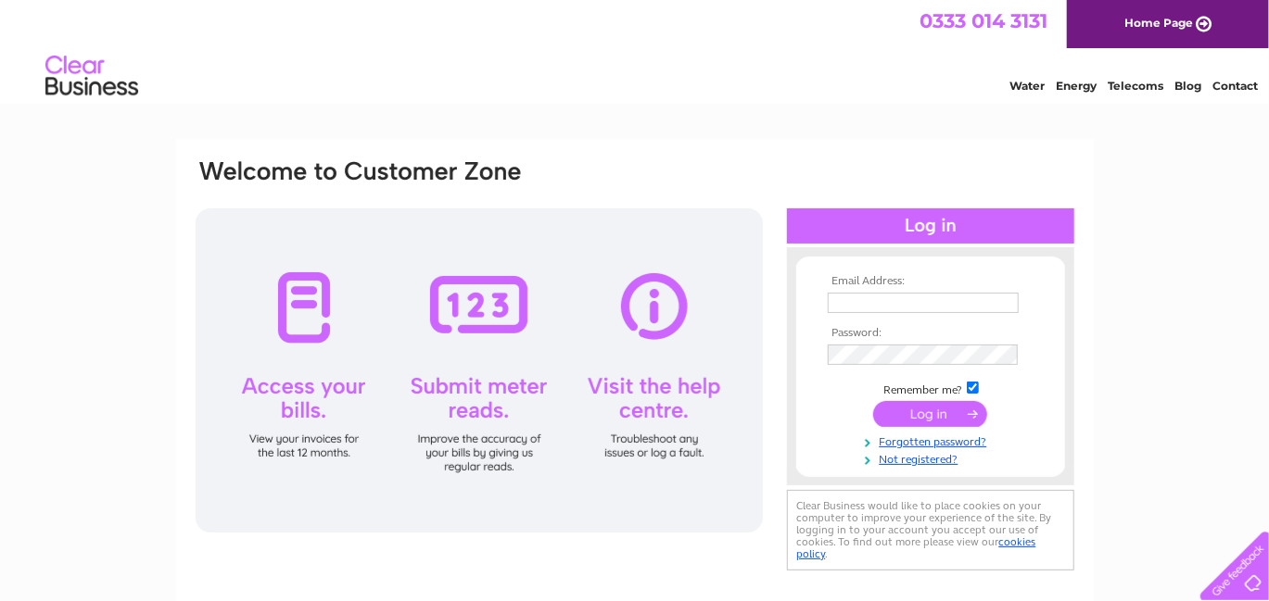
type input "ap@surpluspropertysolutions.com"
click at [930, 414] on input "submit" at bounding box center [930, 414] width 114 height 26
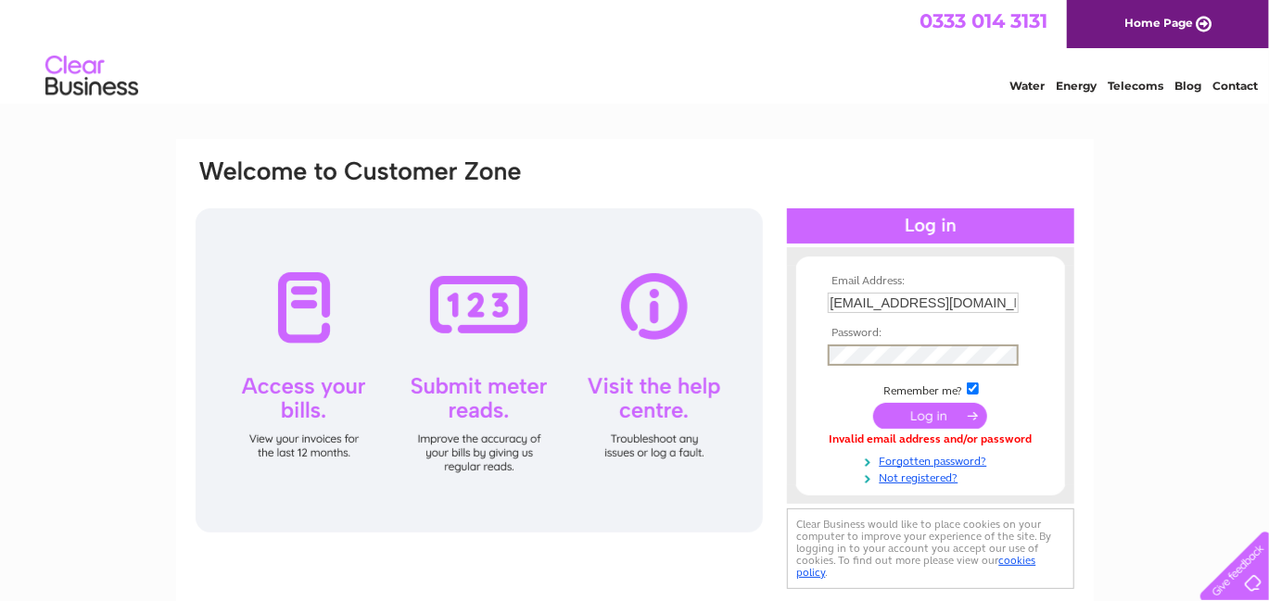
click at [1174, 93] on div "Email Address: [EMAIL_ADDRESS][DOMAIN_NAME] Password:" at bounding box center [1187, 83] width 27 height 19
click at [1119, 333] on div "Email Address: [EMAIL_ADDRESS][DOMAIN_NAME] Password:" at bounding box center [634, 557] width 1269 height 836
click at [922, 418] on input "submit" at bounding box center [930, 414] width 114 height 26
click at [925, 419] on input "submit" at bounding box center [930, 414] width 114 height 26
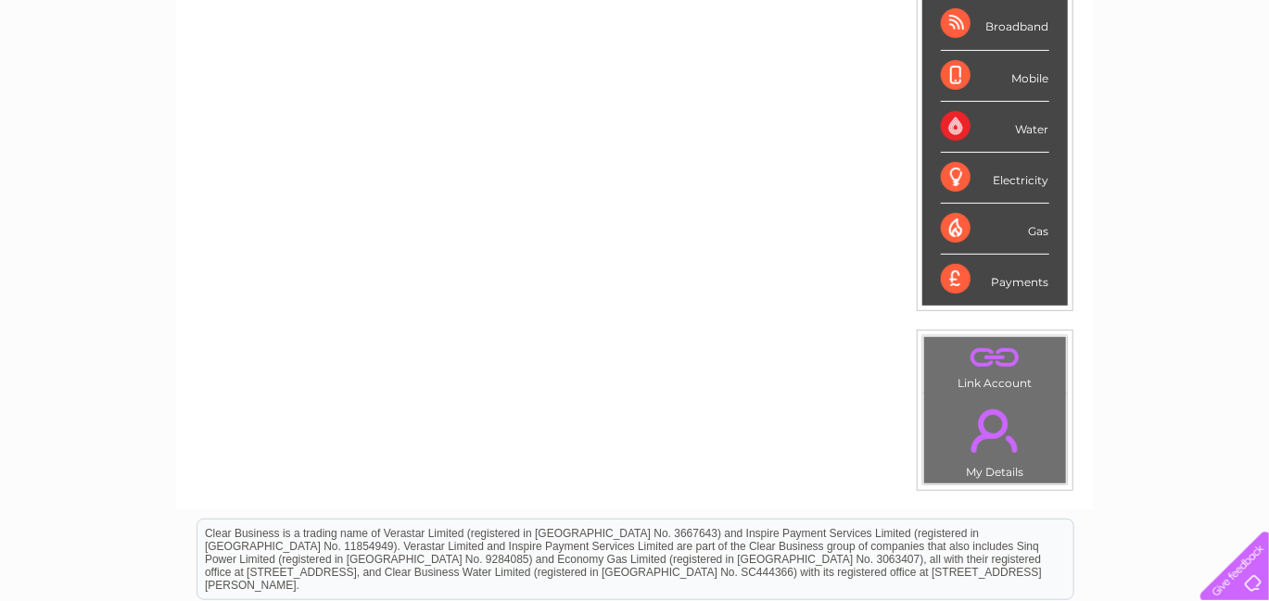
scroll to position [371, 0]
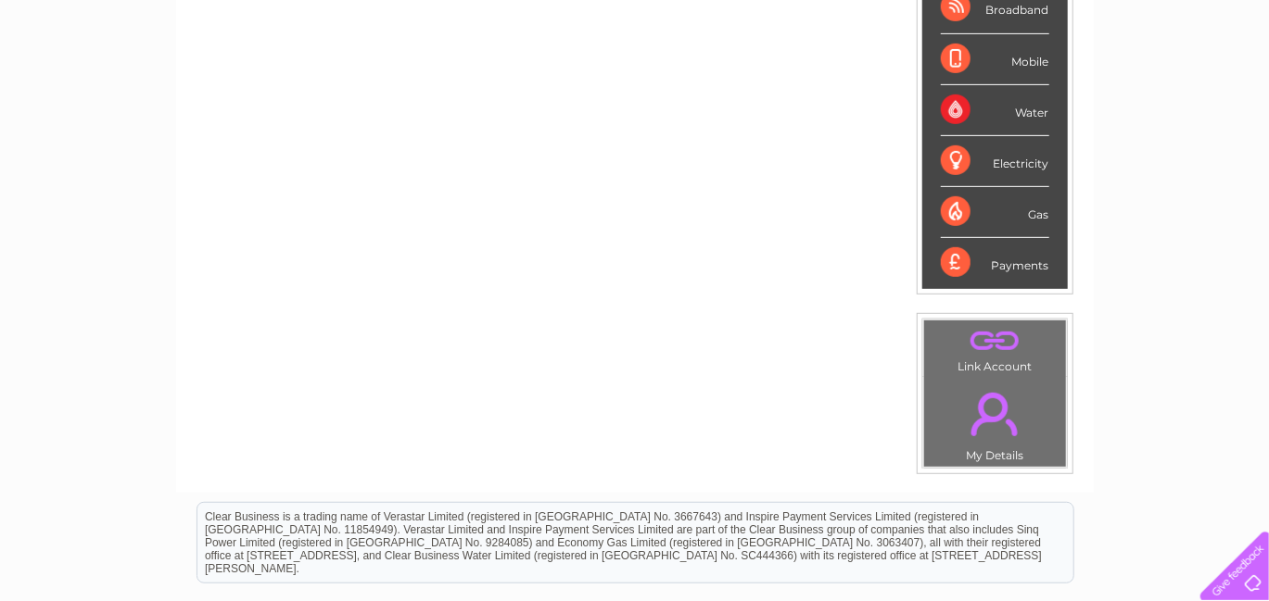
click at [1186, 378] on div "My Clear Business Login Details My Details My Preferences Link Account My Accou…" at bounding box center [634, 289] width 1269 height 1042
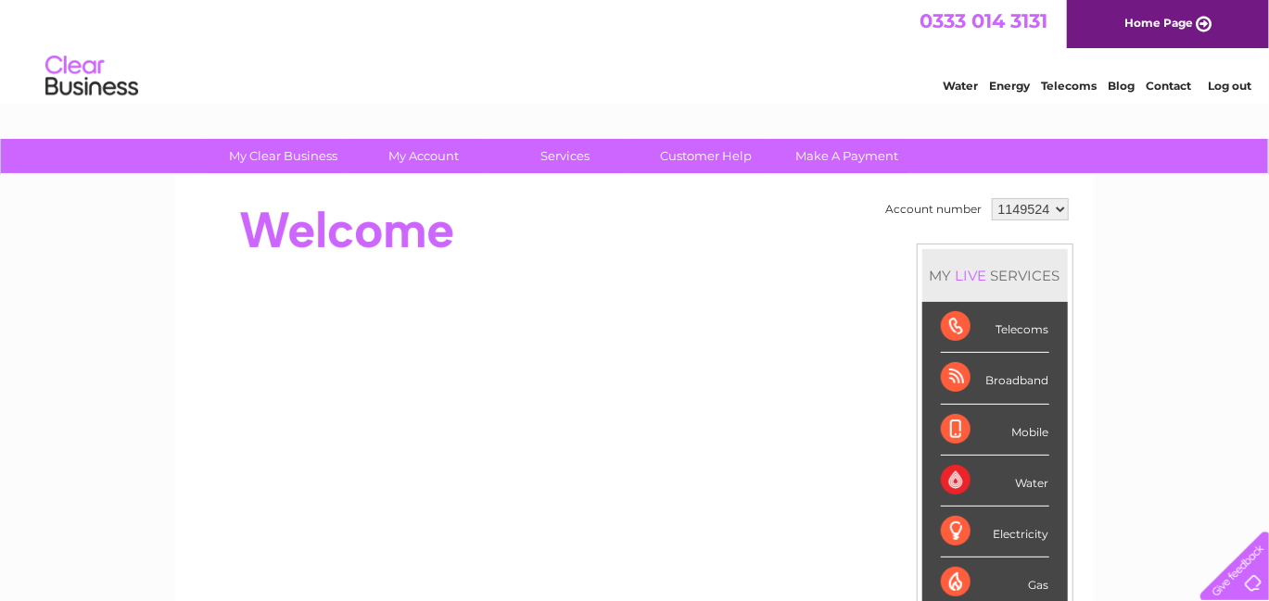
scroll to position [185, 0]
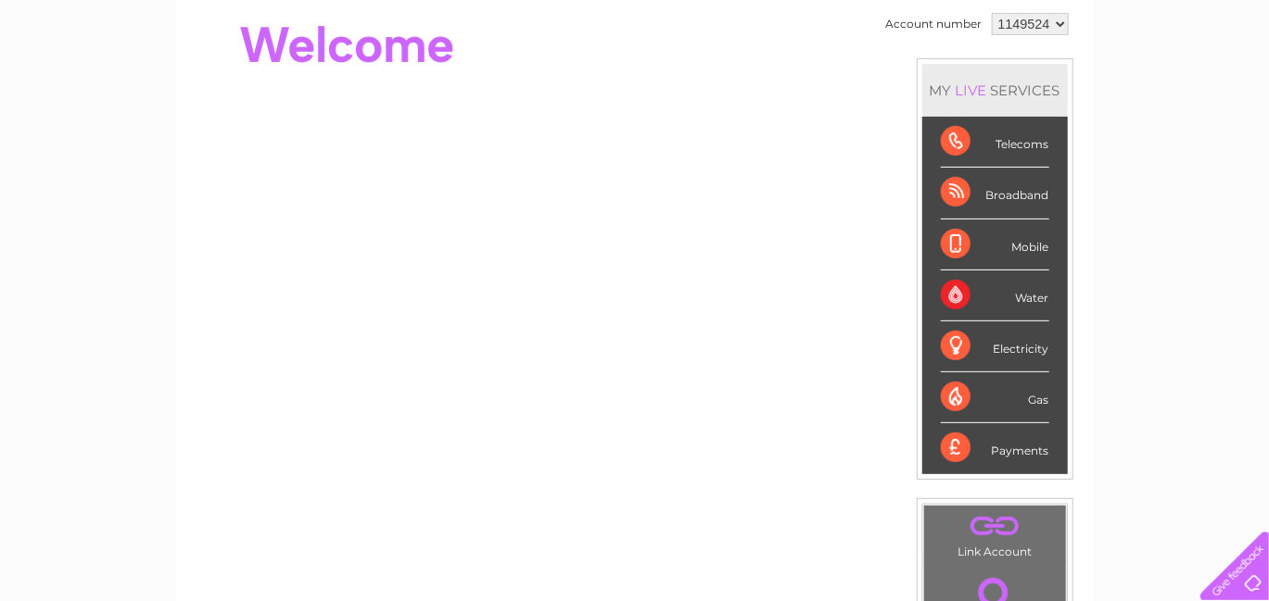
click at [947, 299] on div "Water" at bounding box center [995, 296] width 108 height 51
click at [952, 297] on div "Water" at bounding box center [995, 296] width 108 height 51
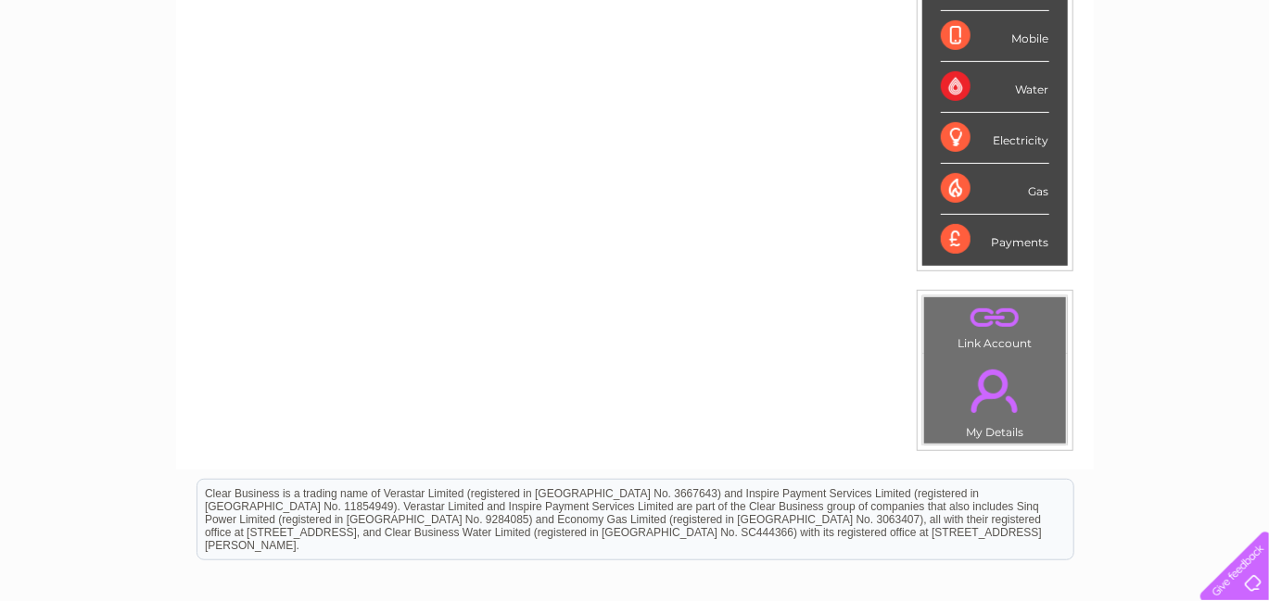
scroll to position [371, 0]
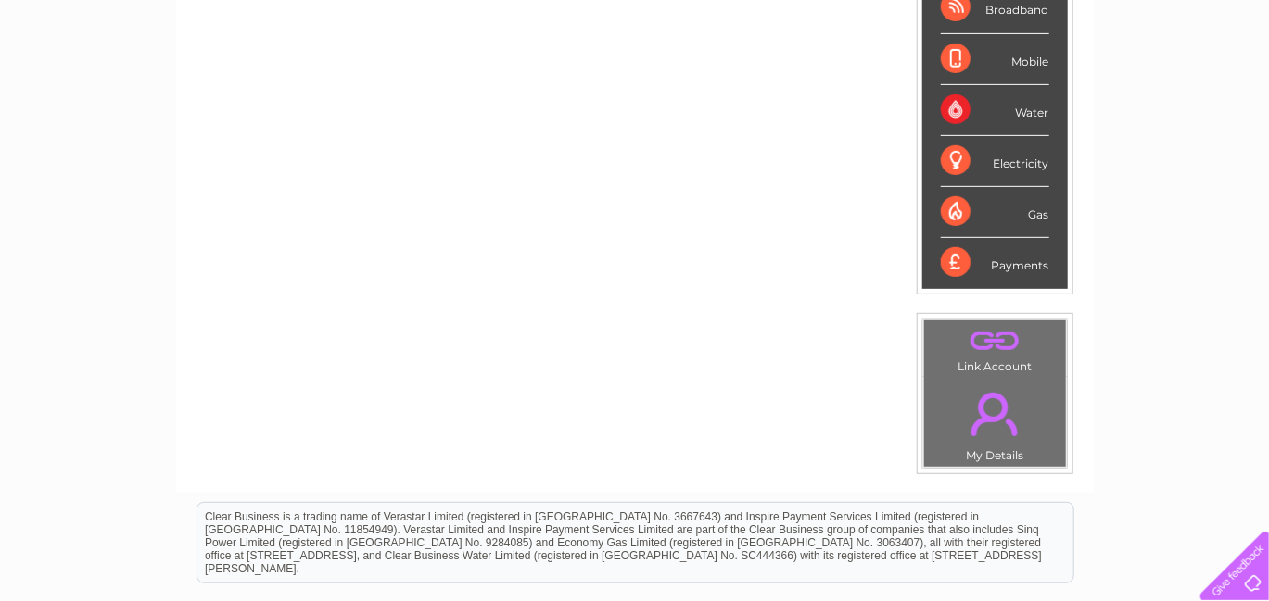
click at [1006, 263] on div "Payments" at bounding box center [995, 263] width 108 height 50
click at [1011, 265] on div "Payments" at bounding box center [995, 263] width 108 height 50
click at [1012, 263] on div "Payments" at bounding box center [995, 263] width 108 height 50
click at [1180, 261] on div "My Clear Business Login Details My Details My Preferences Link Account My Accou…" at bounding box center [634, 289] width 1269 height 1042
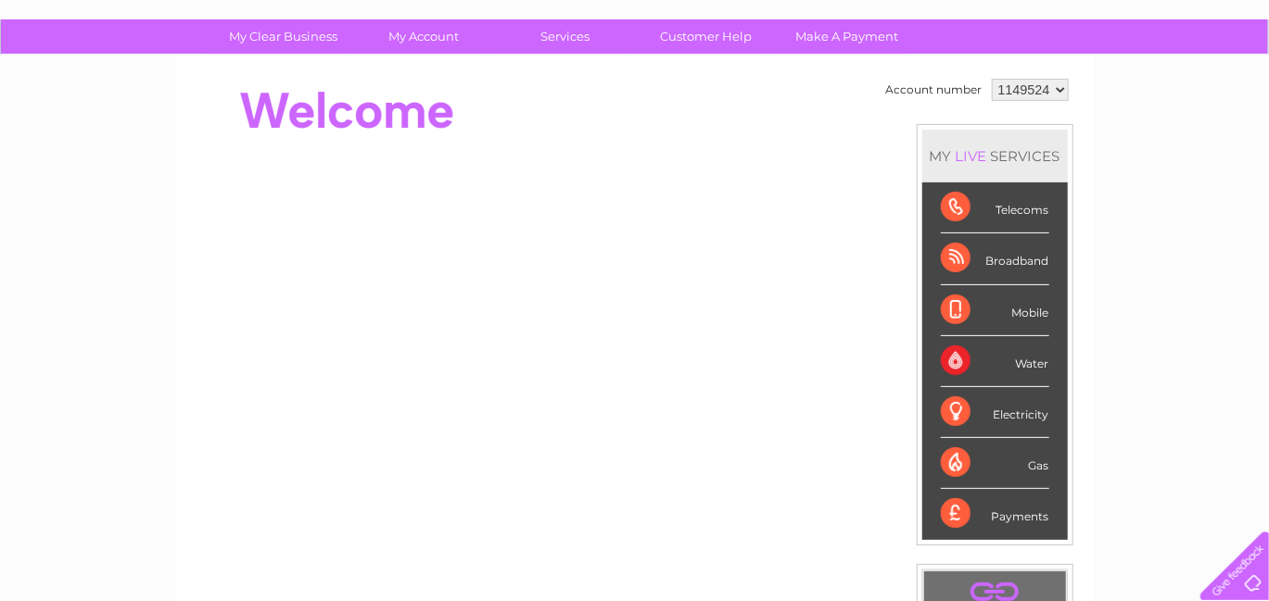
scroll to position [0, 0]
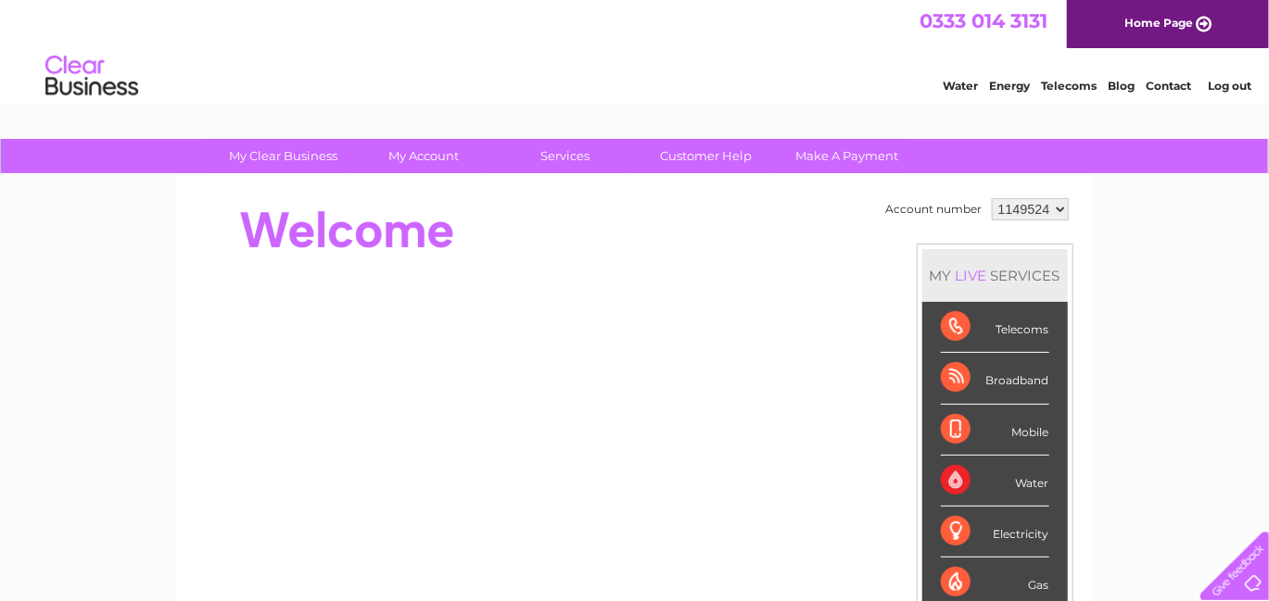
click at [954, 82] on link "Water" at bounding box center [959, 86] width 35 height 14
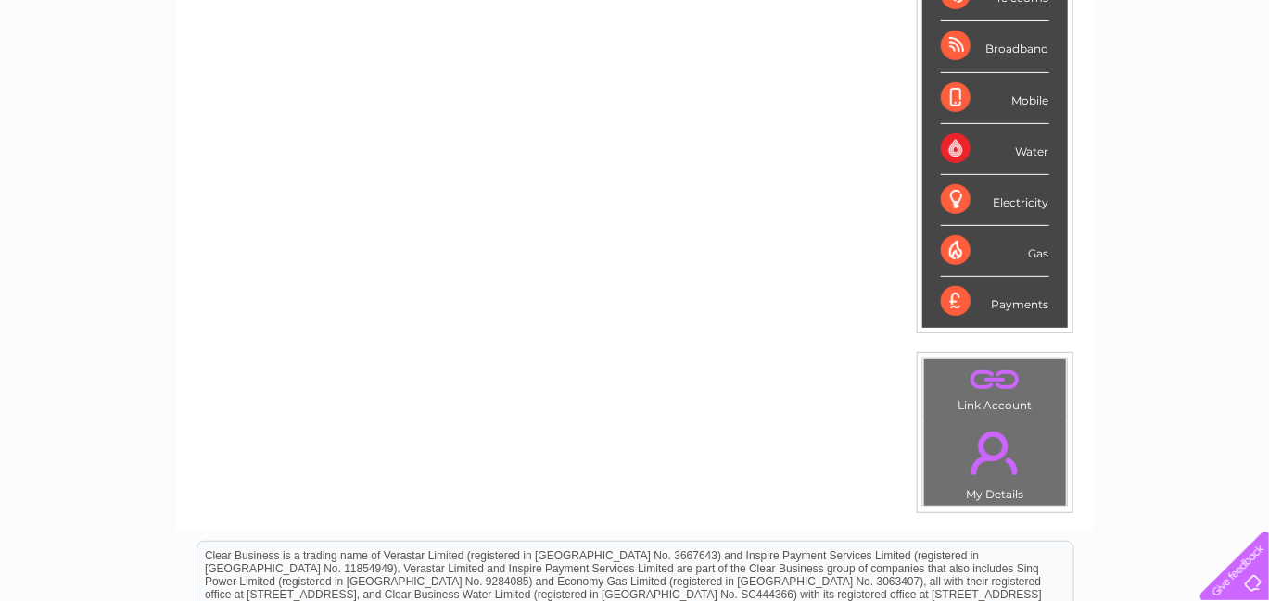
scroll to position [371, 0]
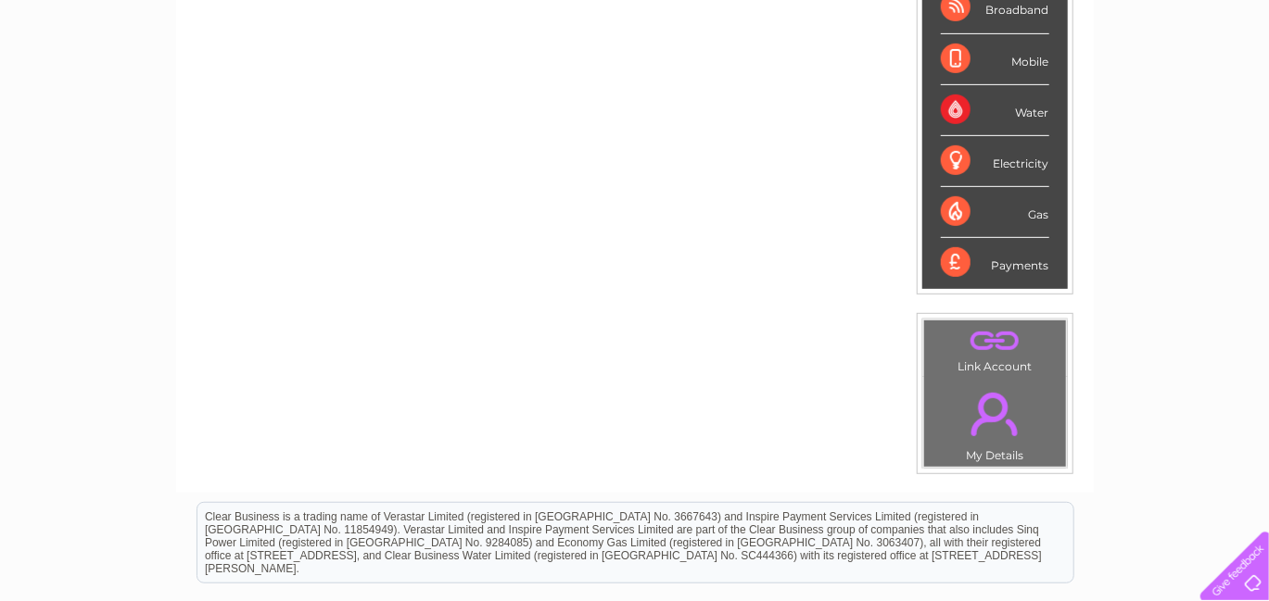
click at [1010, 113] on div "Water" at bounding box center [995, 110] width 108 height 51
click at [948, 110] on div "Water" at bounding box center [995, 110] width 108 height 51
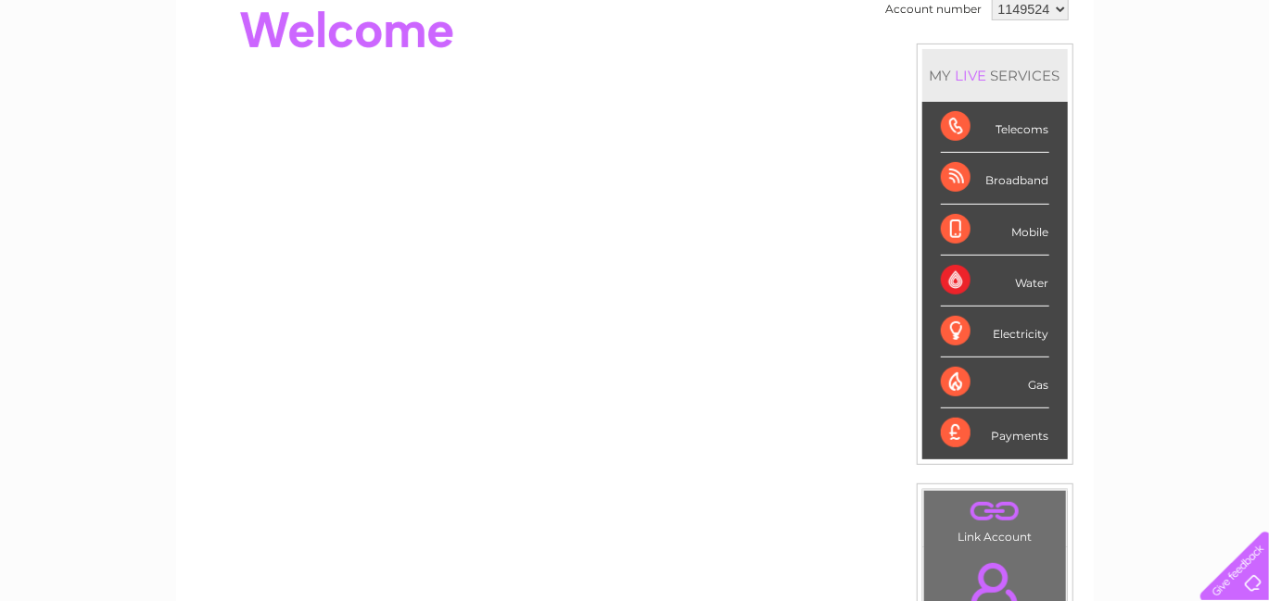
scroll to position [0, 0]
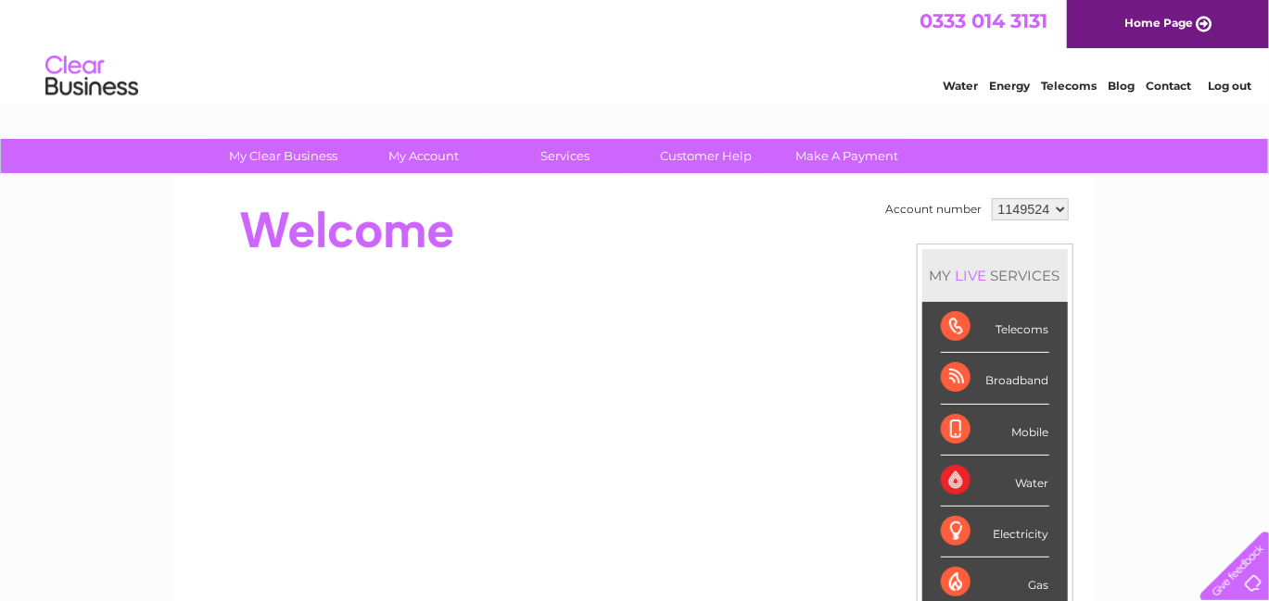
click at [1047, 479] on li "Water" at bounding box center [994, 481] width 145 height 51
click at [961, 480] on div "Water" at bounding box center [995, 481] width 108 height 51
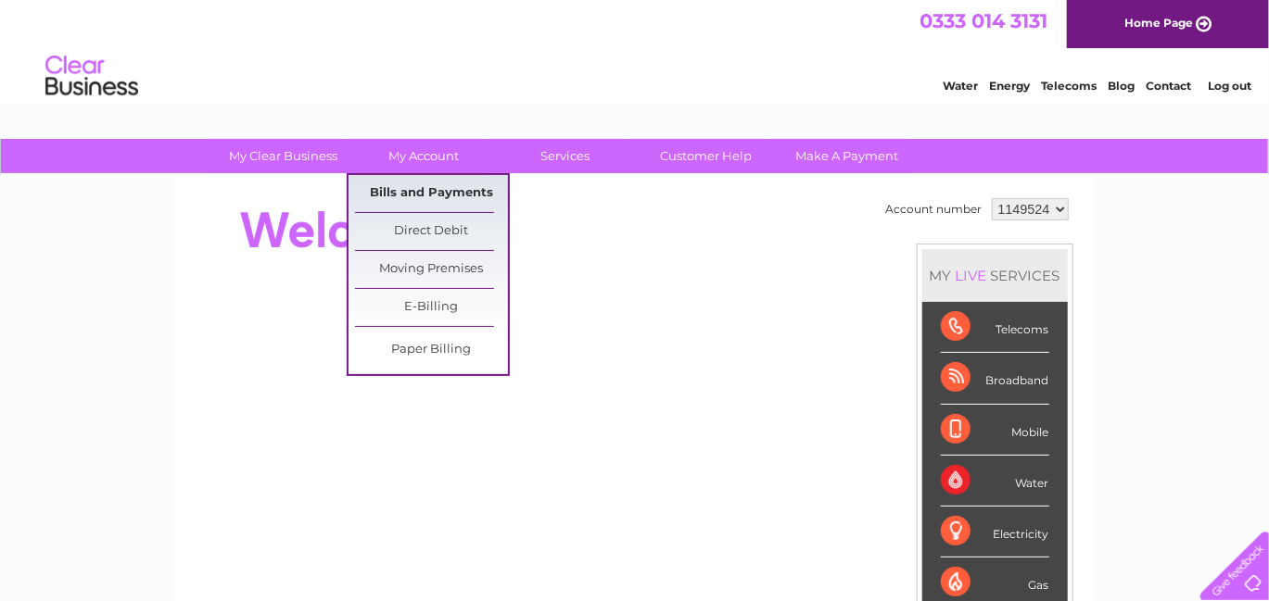
click at [420, 192] on link "Bills and Payments" at bounding box center [431, 193] width 153 height 37
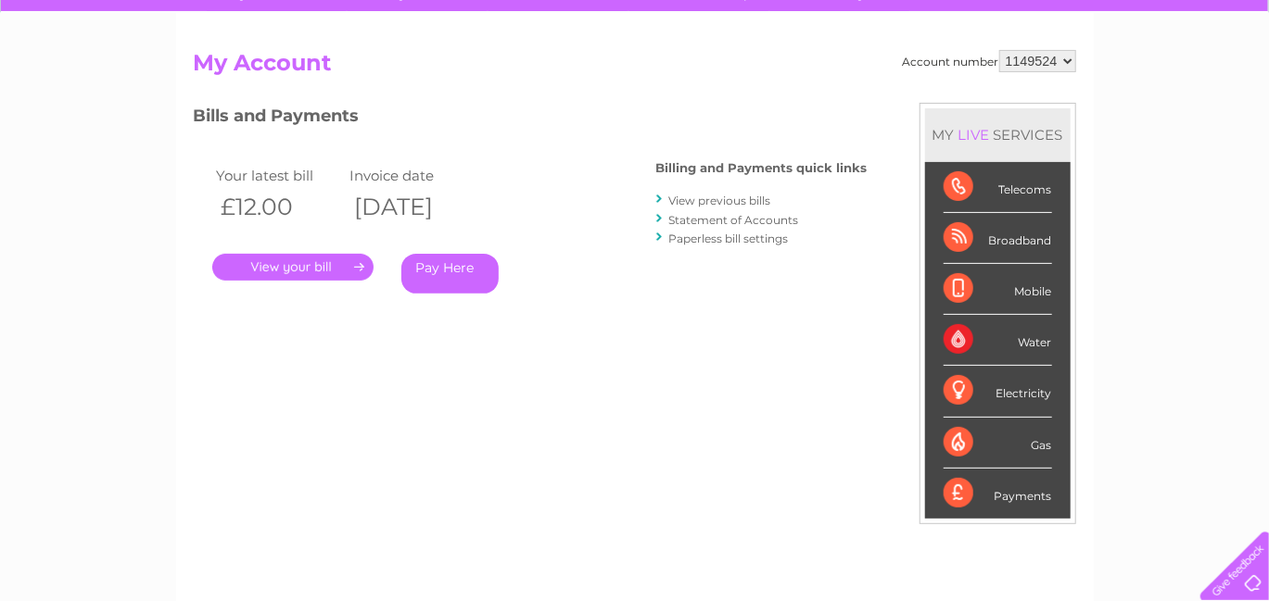
scroll to position [185, 0]
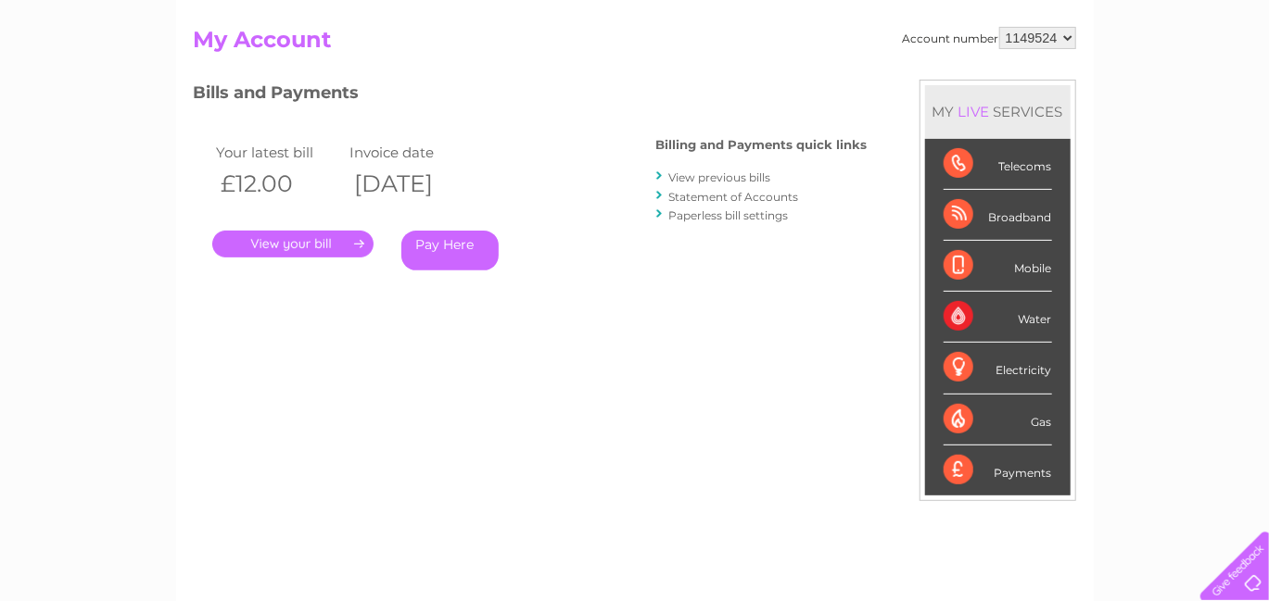
click at [291, 240] on link "." at bounding box center [292, 244] width 161 height 27
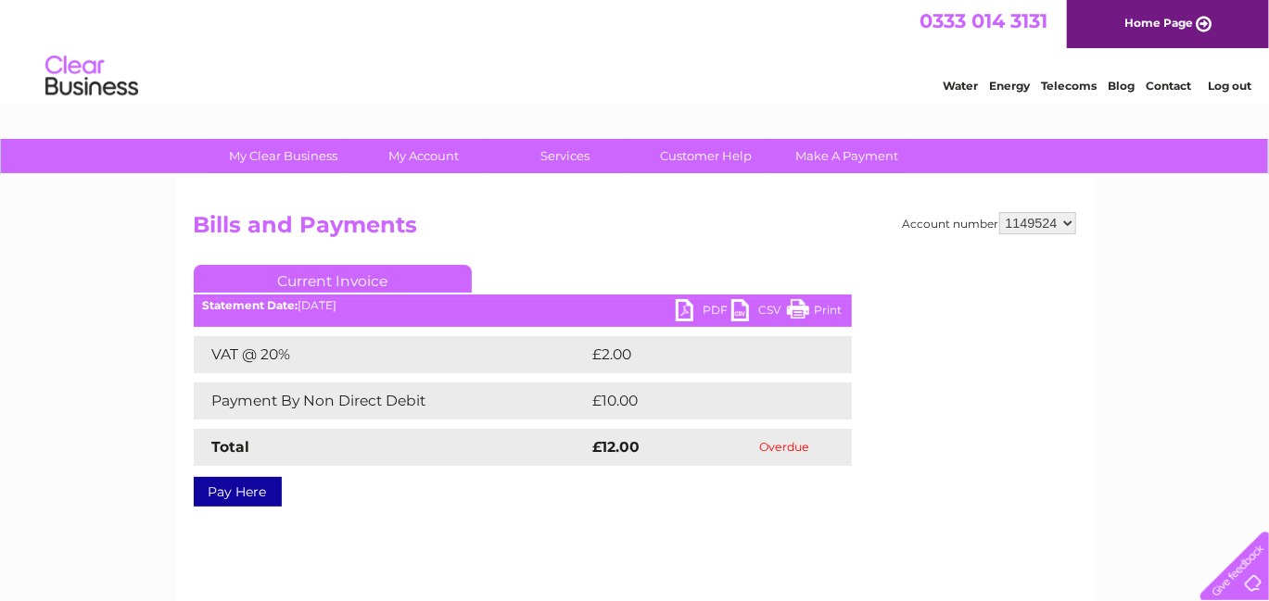
click at [1066, 221] on select "1149524" at bounding box center [1037, 223] width 77 height 22
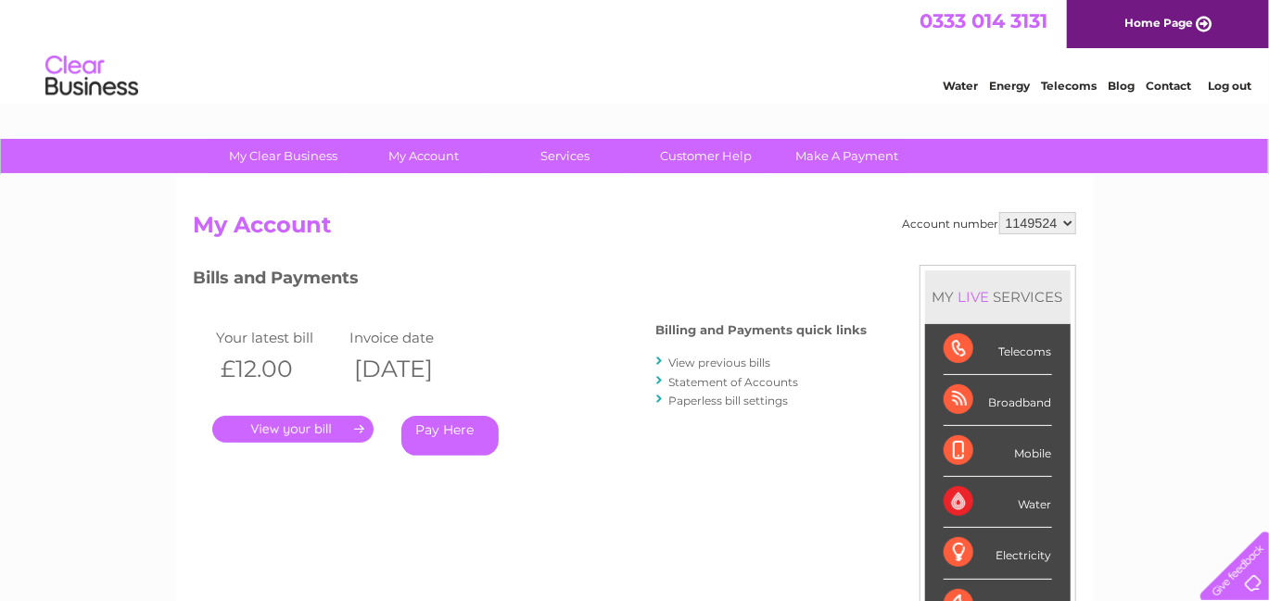
click at [1069, 222] on select "1149524" at bounding box center [1037, 223] width 77 height 22
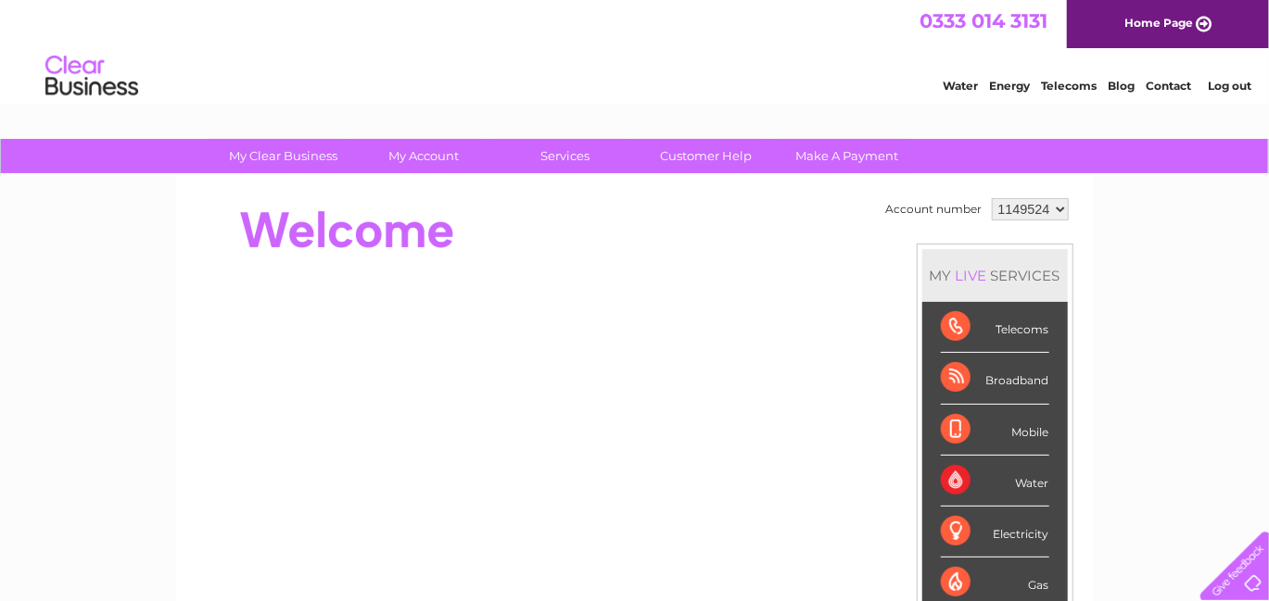
click at [948, 474] on div "Water" at bounding box center [995, 481] width 108 height 51
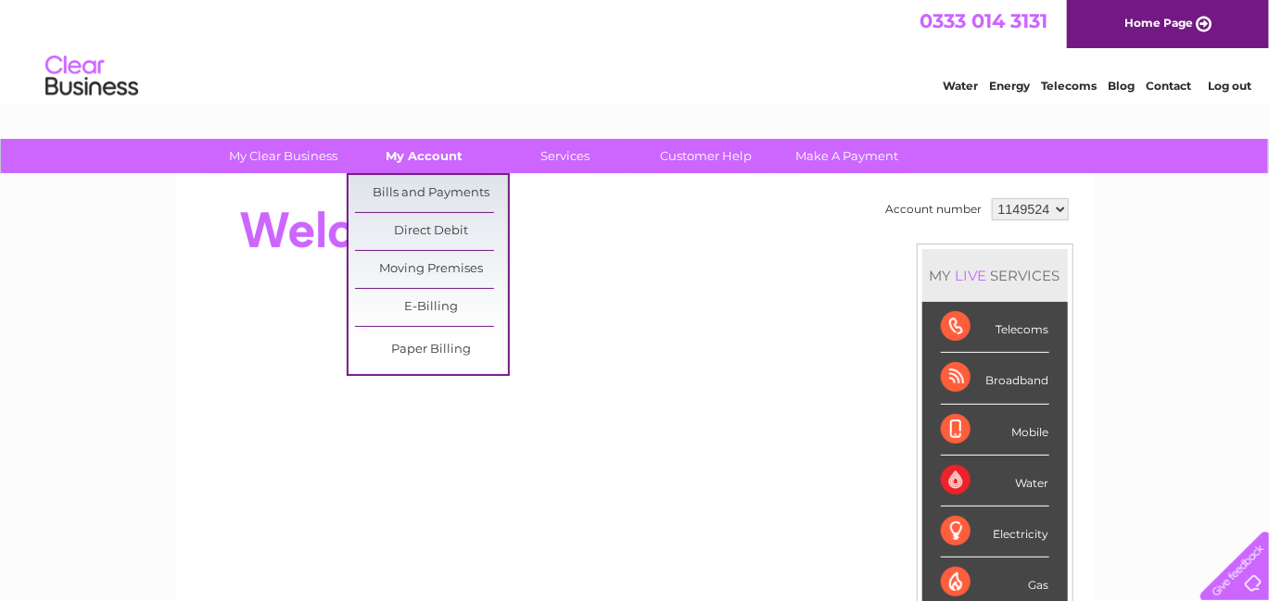
click at [413, 156] on link "My Account" at bounding box center [424, 156] width 153 height 34
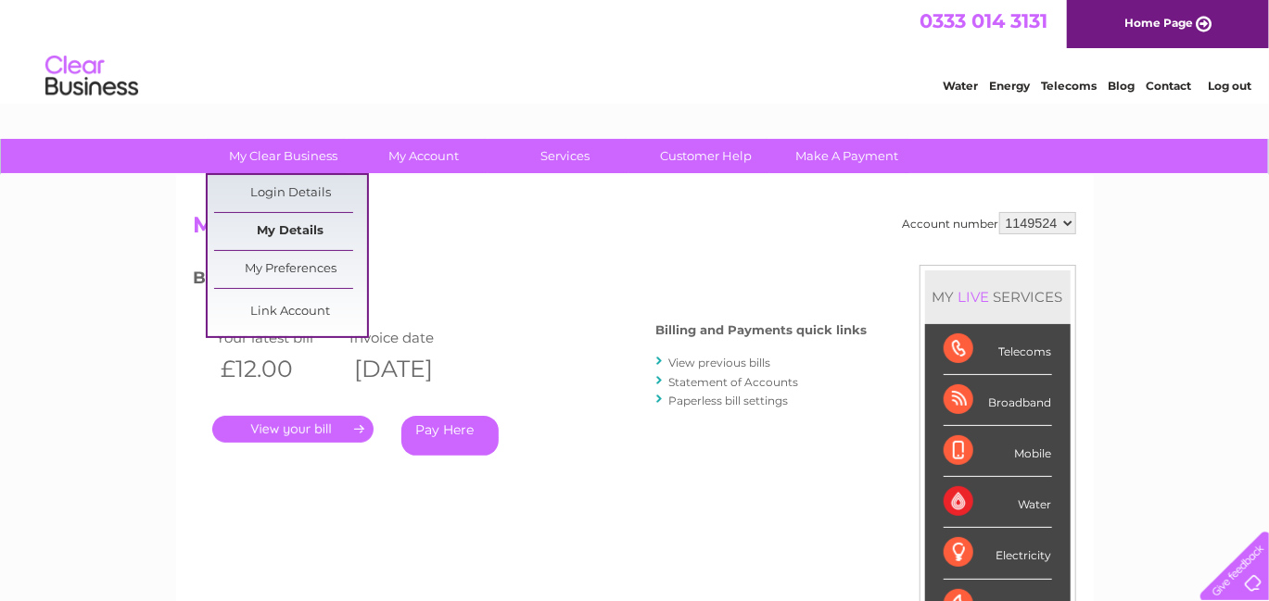
click at [272, 230] on link "My Details" at bounding box center [290, 231] width 153 height 37
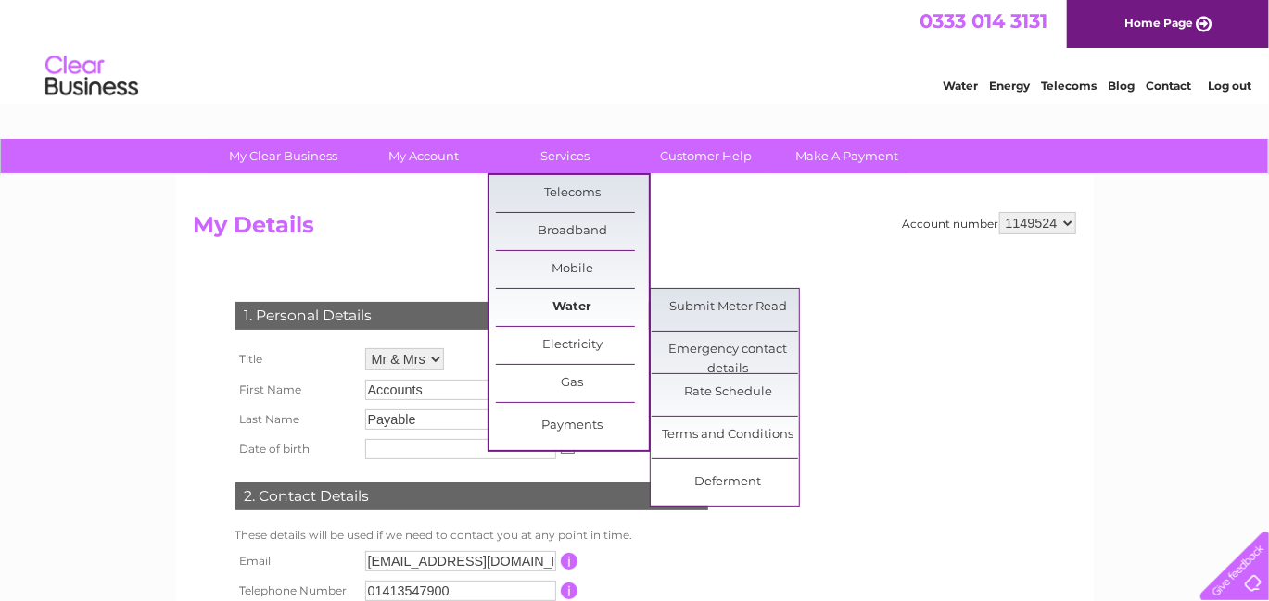
click at [584, 307] on link "Water" at bounding box center [572, 307] width 153 height 37
